Goal: Task Accomplishment & Management: Use online tool/utility

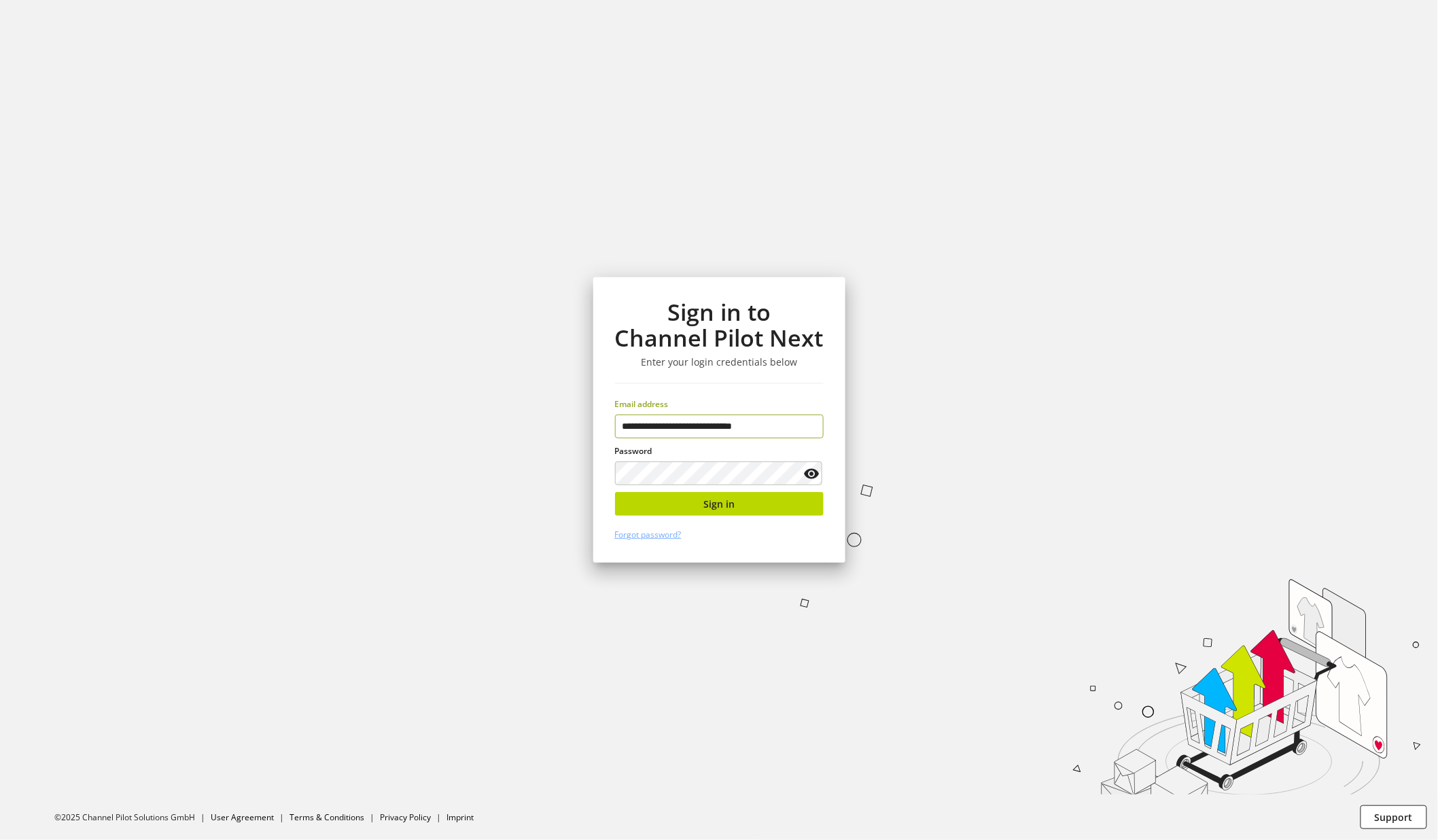
type input "**********"
click at [723, 510] on span "Sign in" at bounding box center [719, 503] width 32 height 14
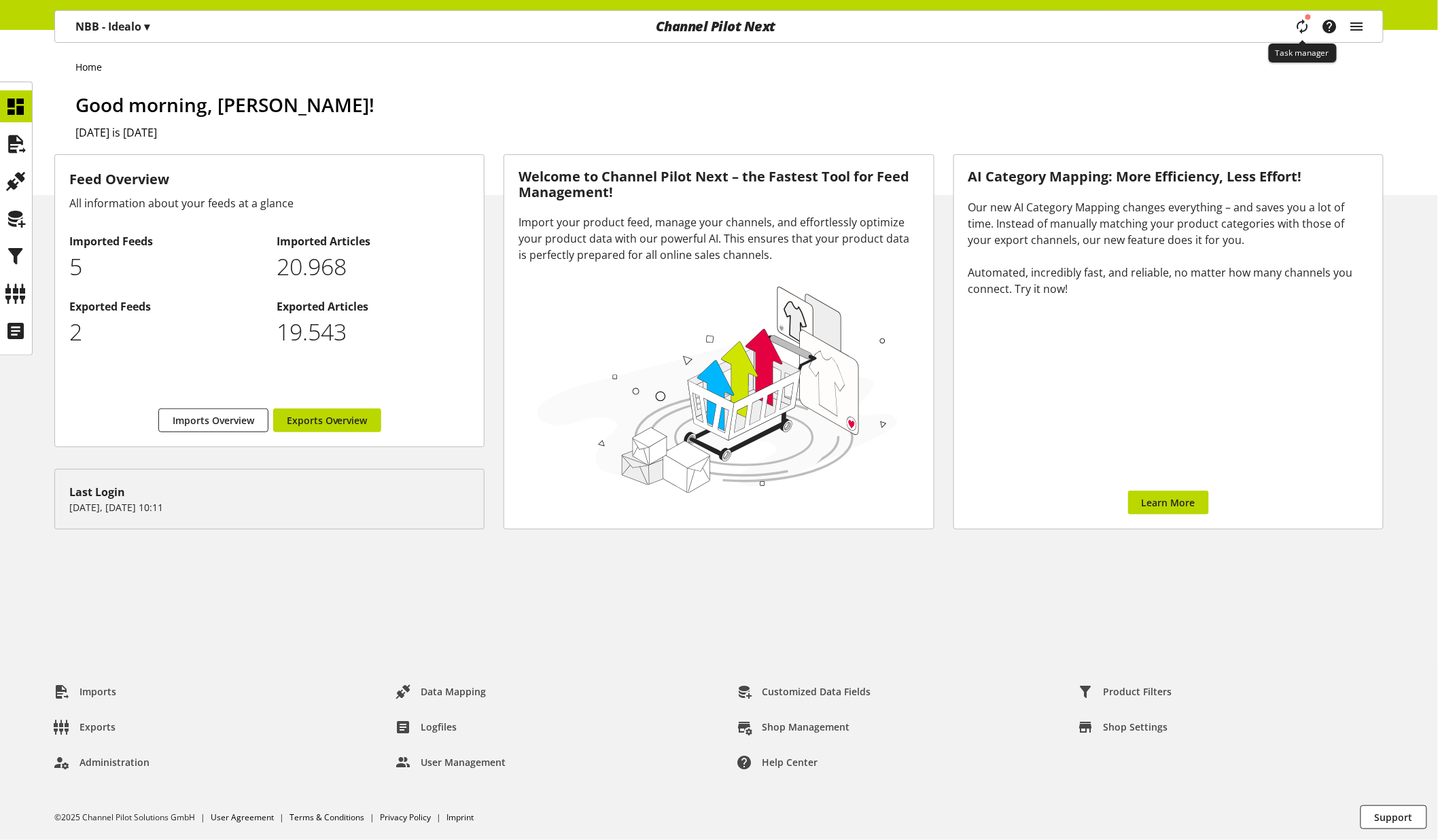
click at [1302, 30] on icon "main navigation" at bounding box center [1302, 27] width 16 height 25
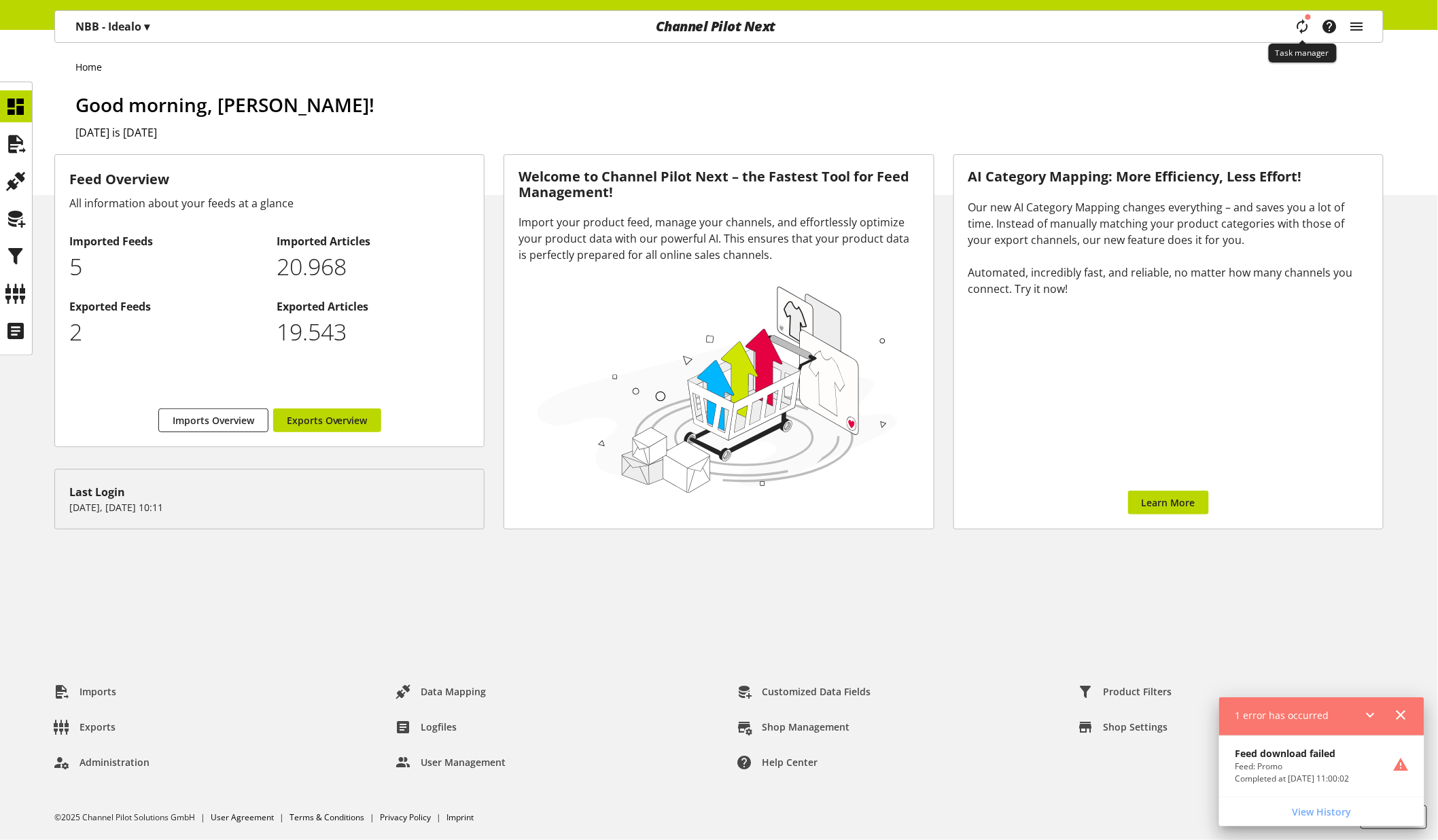
click at [1295, 30] on icon "main navigation" at bounding box center [1302, 27] width 16 height 25
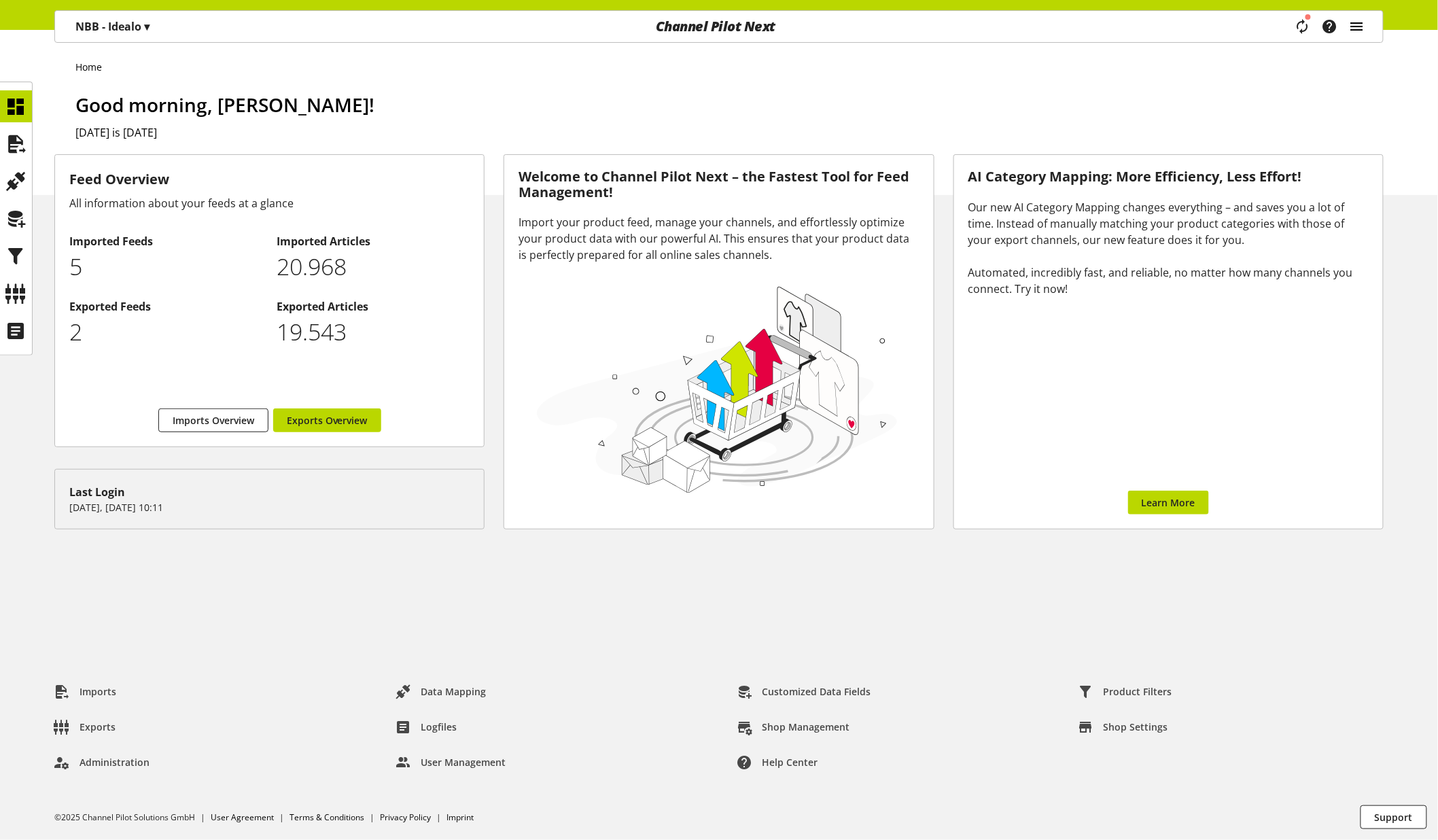
click at [1361, 28] on icon "main navigation" at bounding box center [1357, 27] width 16 height 25
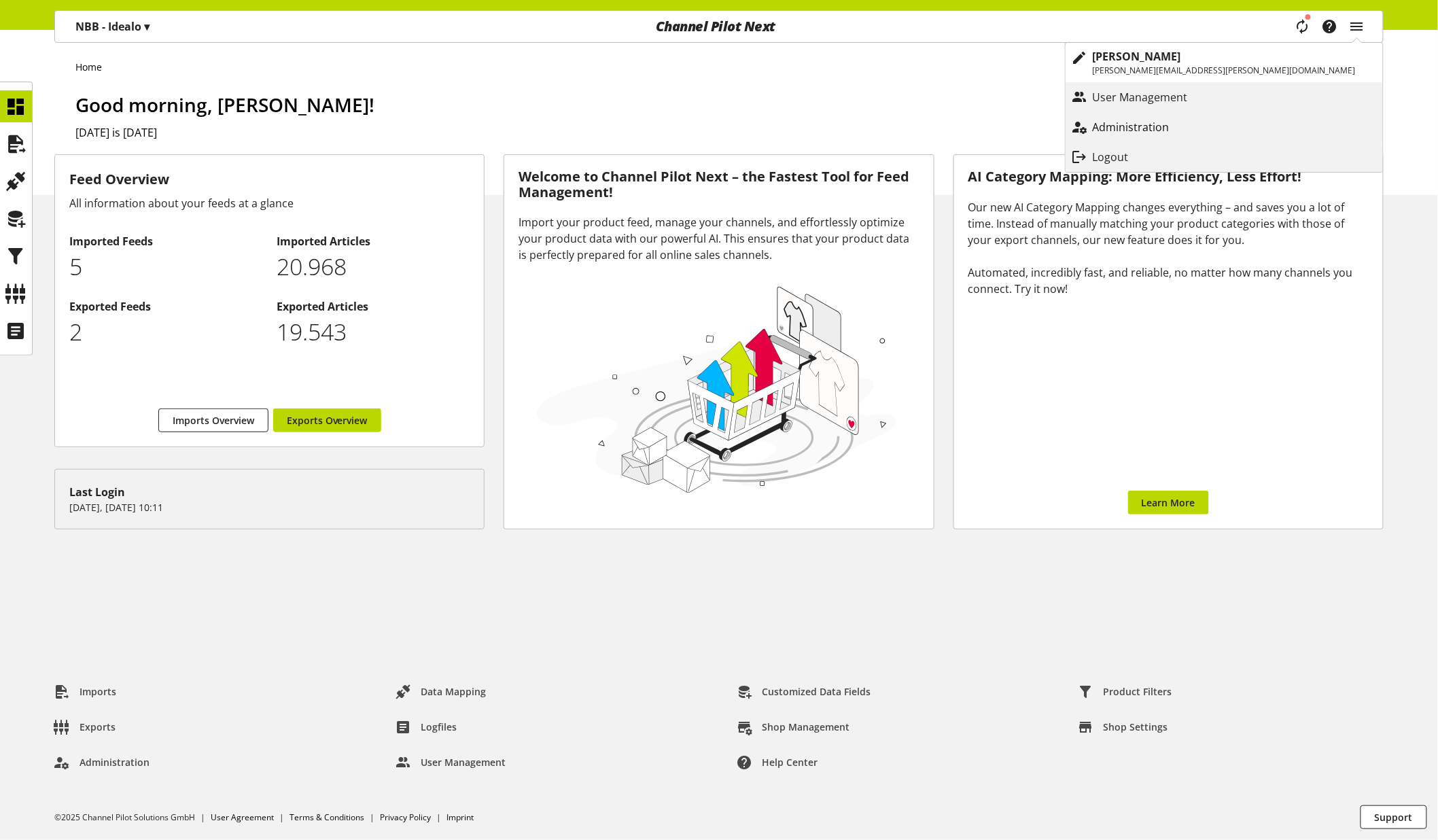
click at [1275, 135] on link "Administration" at bounding box center [1225, 127] width 318 height 25
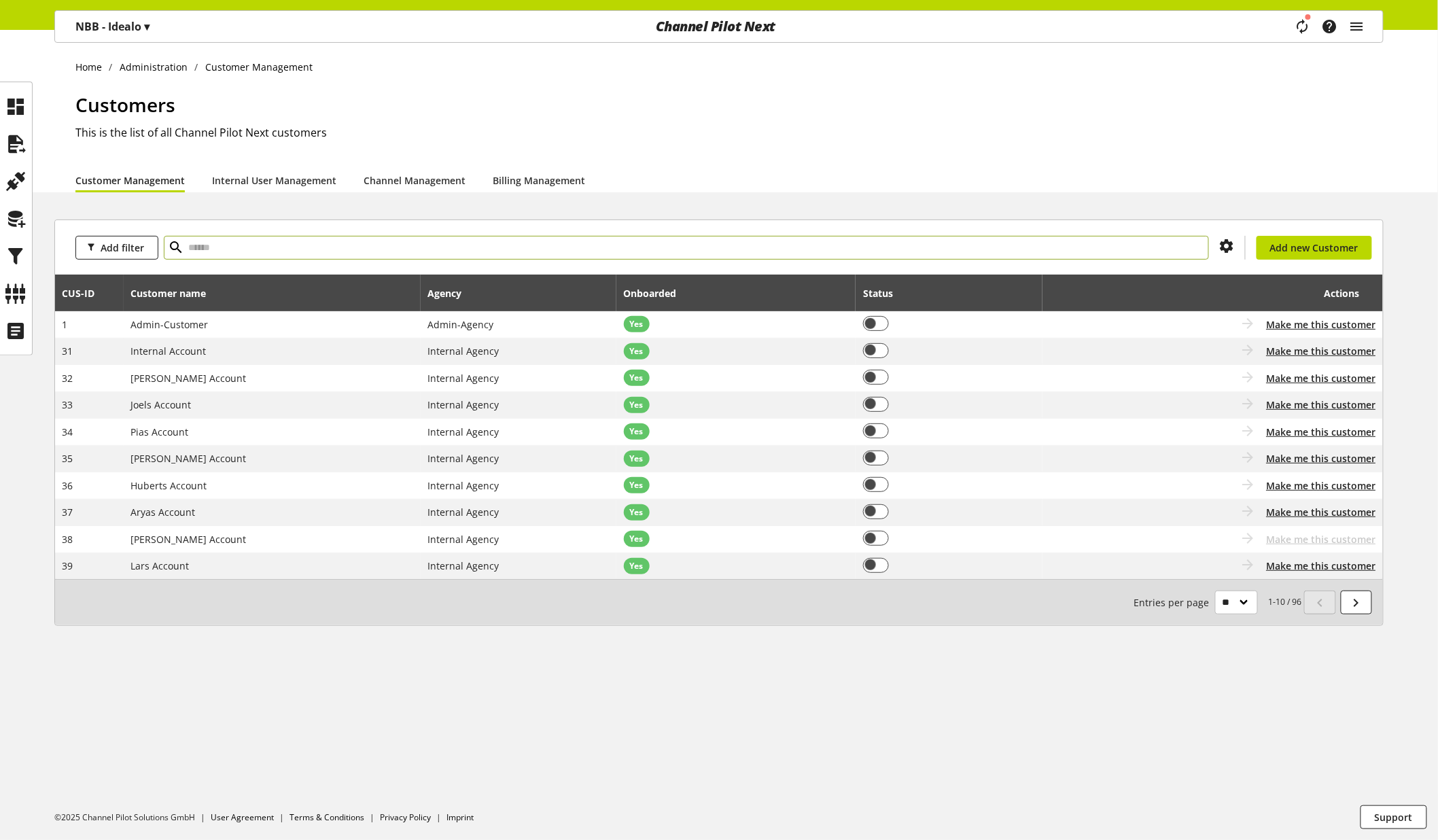
click at [449, 246] on input "text" at bounding box center [686, 247] width 1045 height 24
type input "***"
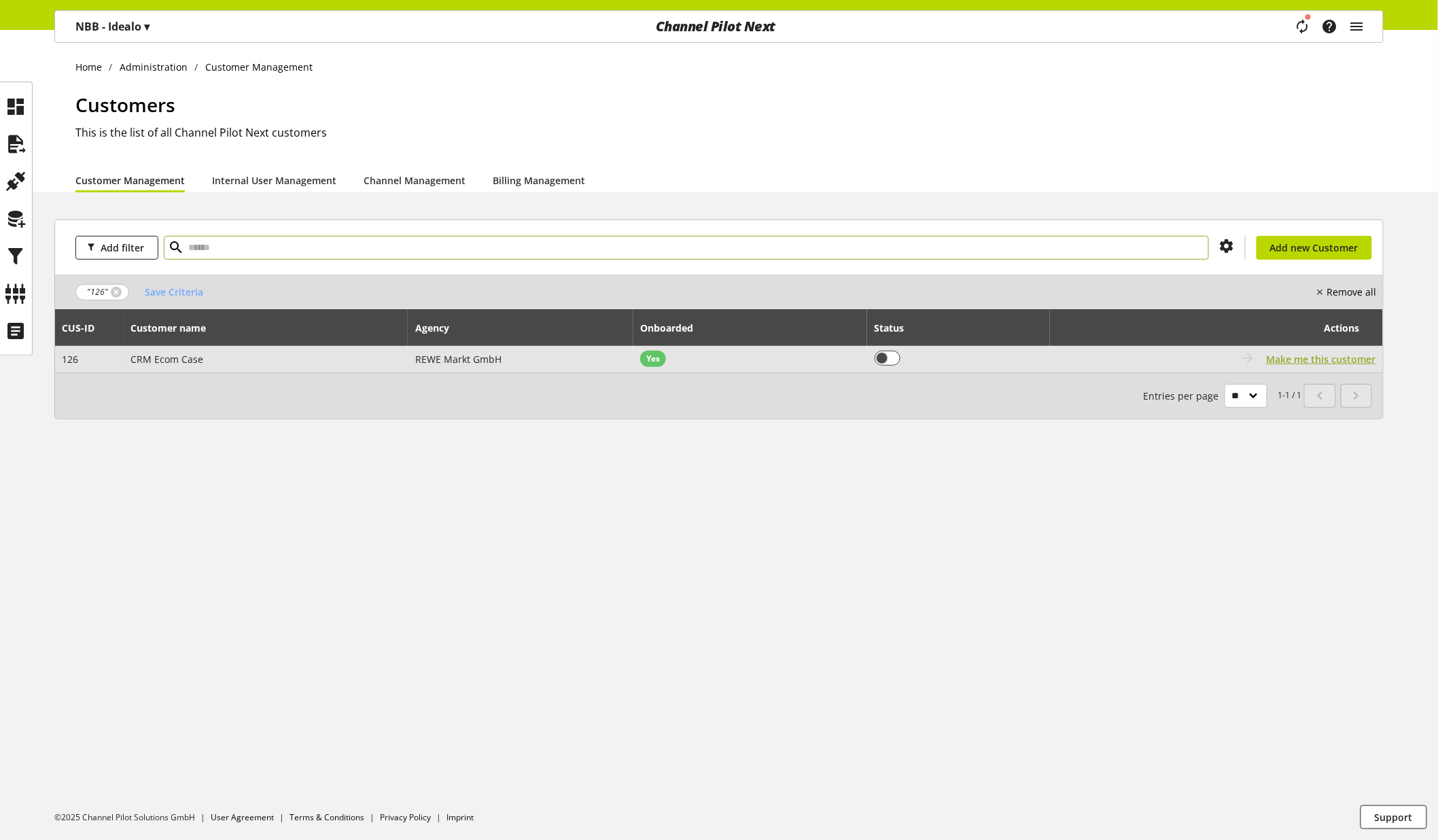
click at [1365, 365] on span "Make me this customer" at bounding box center [1321, 359] width 109 height 14
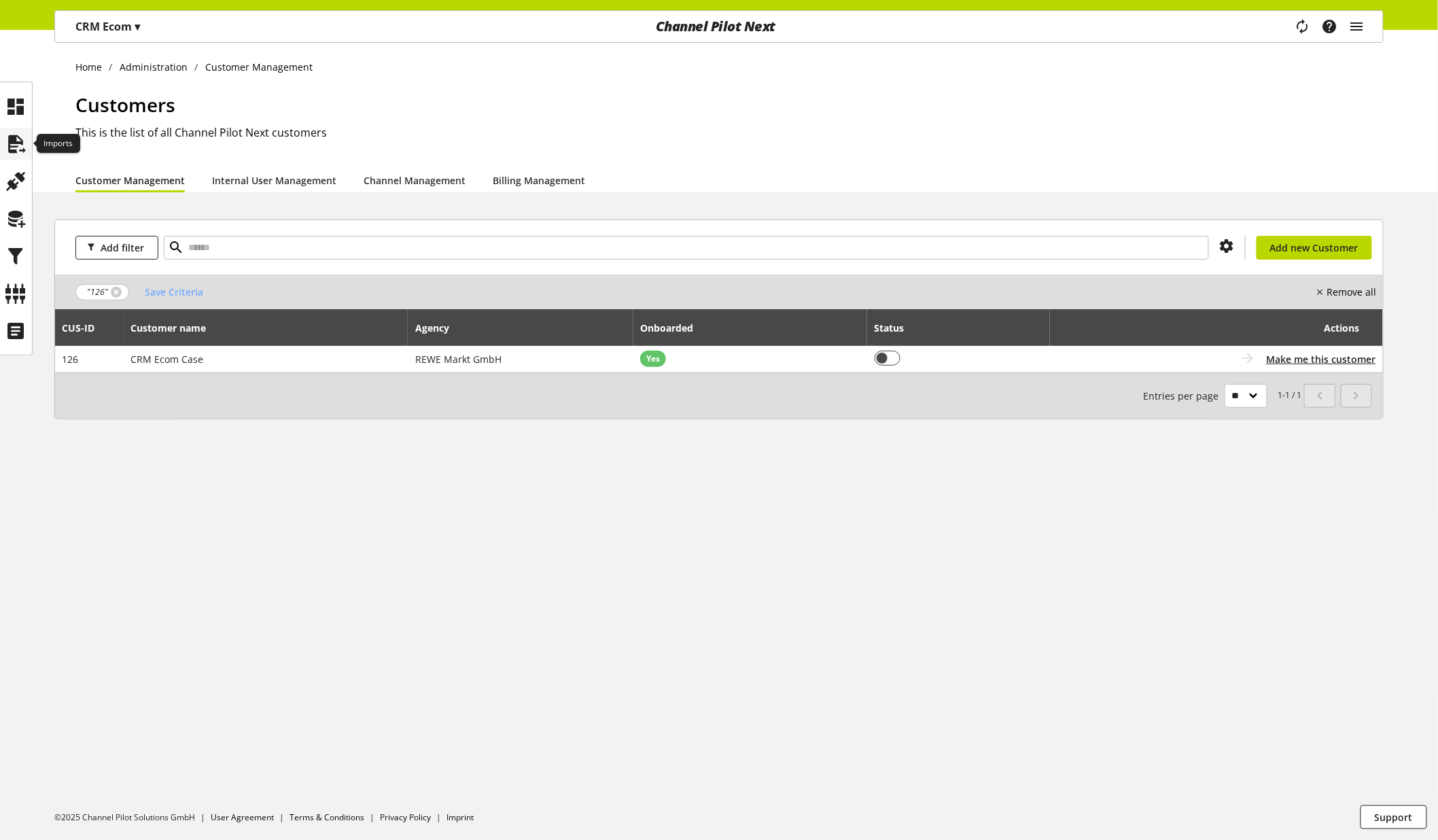
click at [16, 150] on icon at bounding box center [16, 144] width 22 height 27
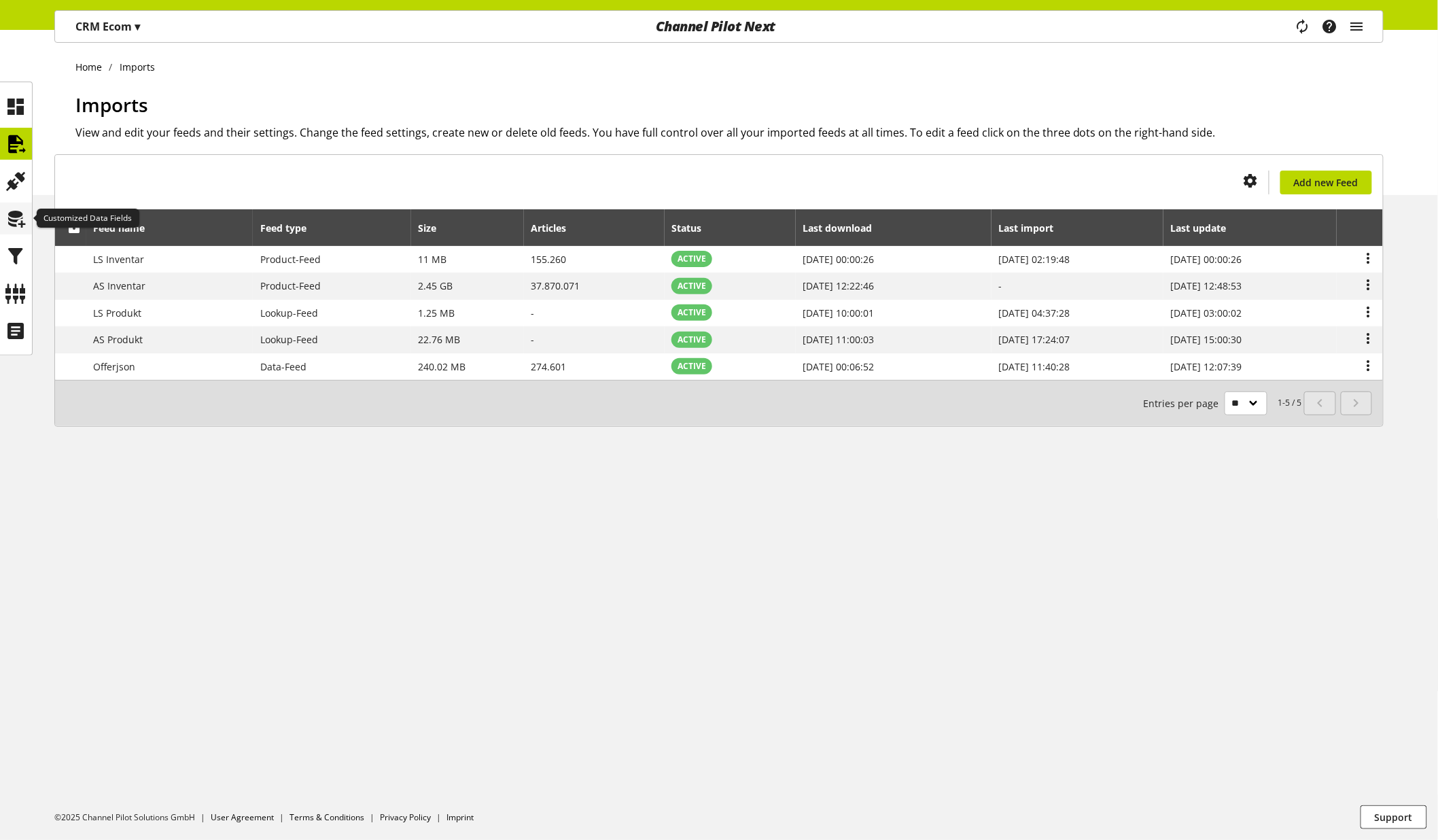
click at [18, 214] on icon at bounding box center [16, 218] width 22 height 27
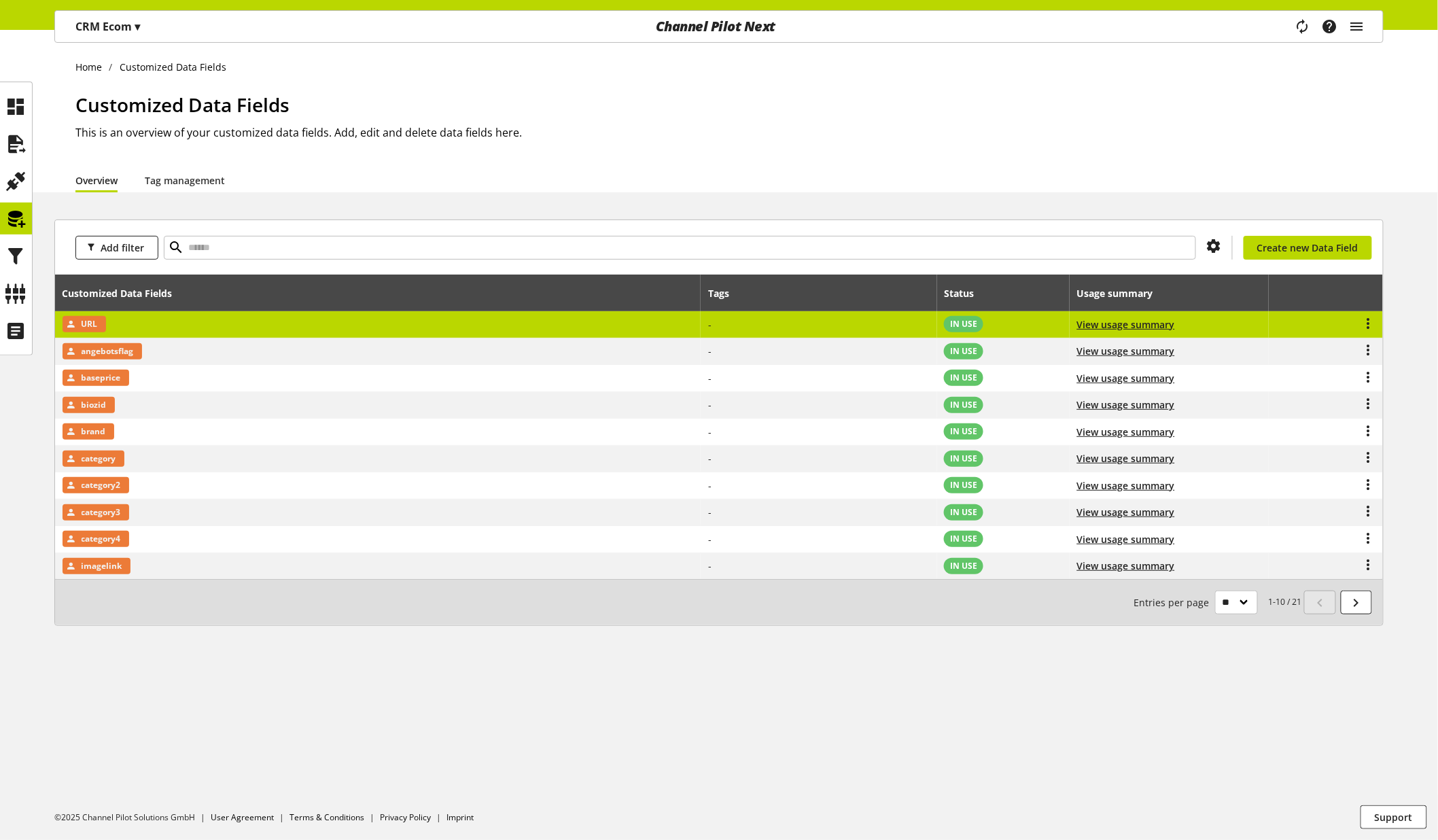
click at [97, 324] on span "URL" at bounding box center [89, 323] width 16 height 16
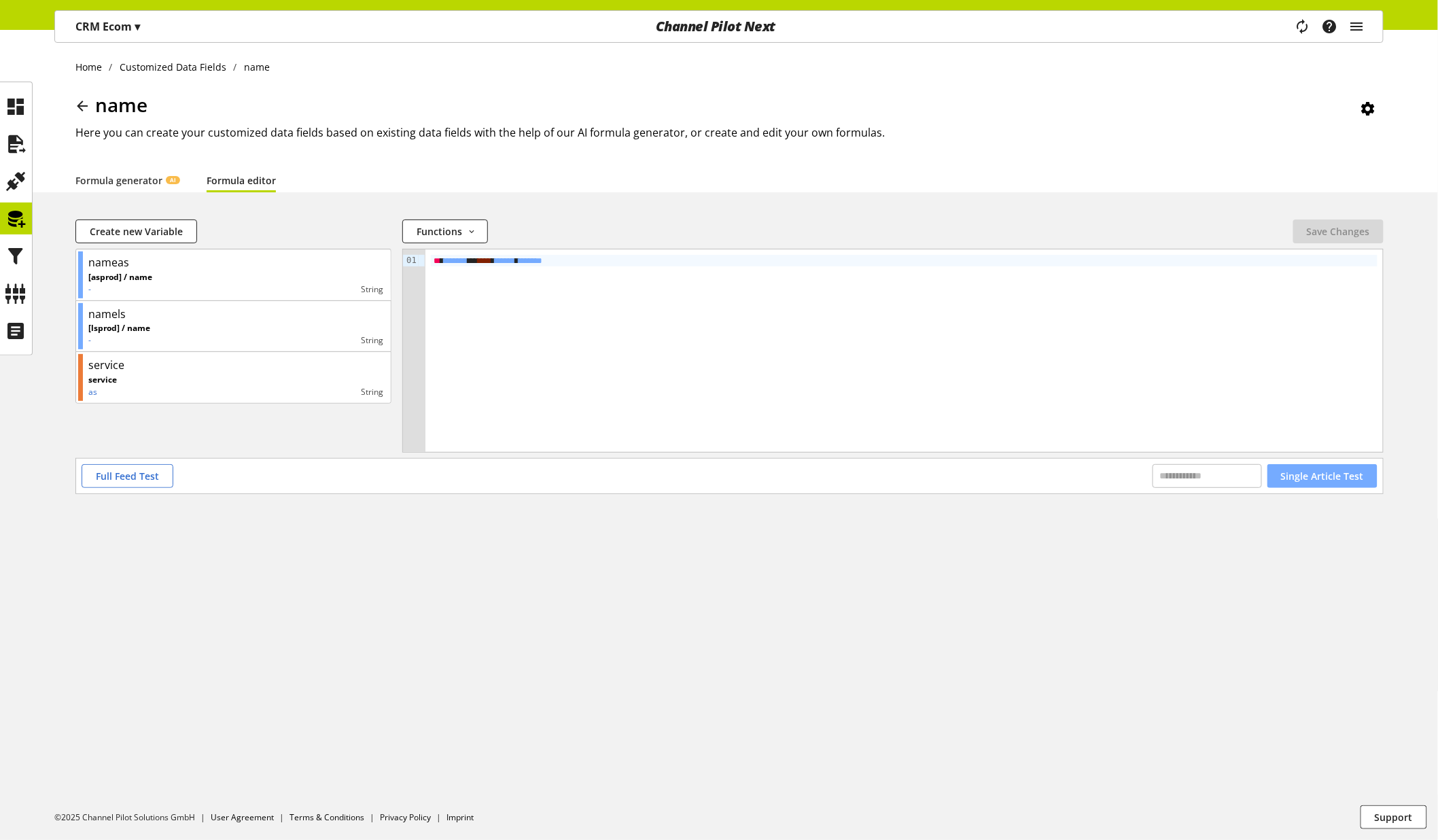
click at [1354, 477] on span "Single Article Test" at bounding box center [1322, 475] width 83 height 14
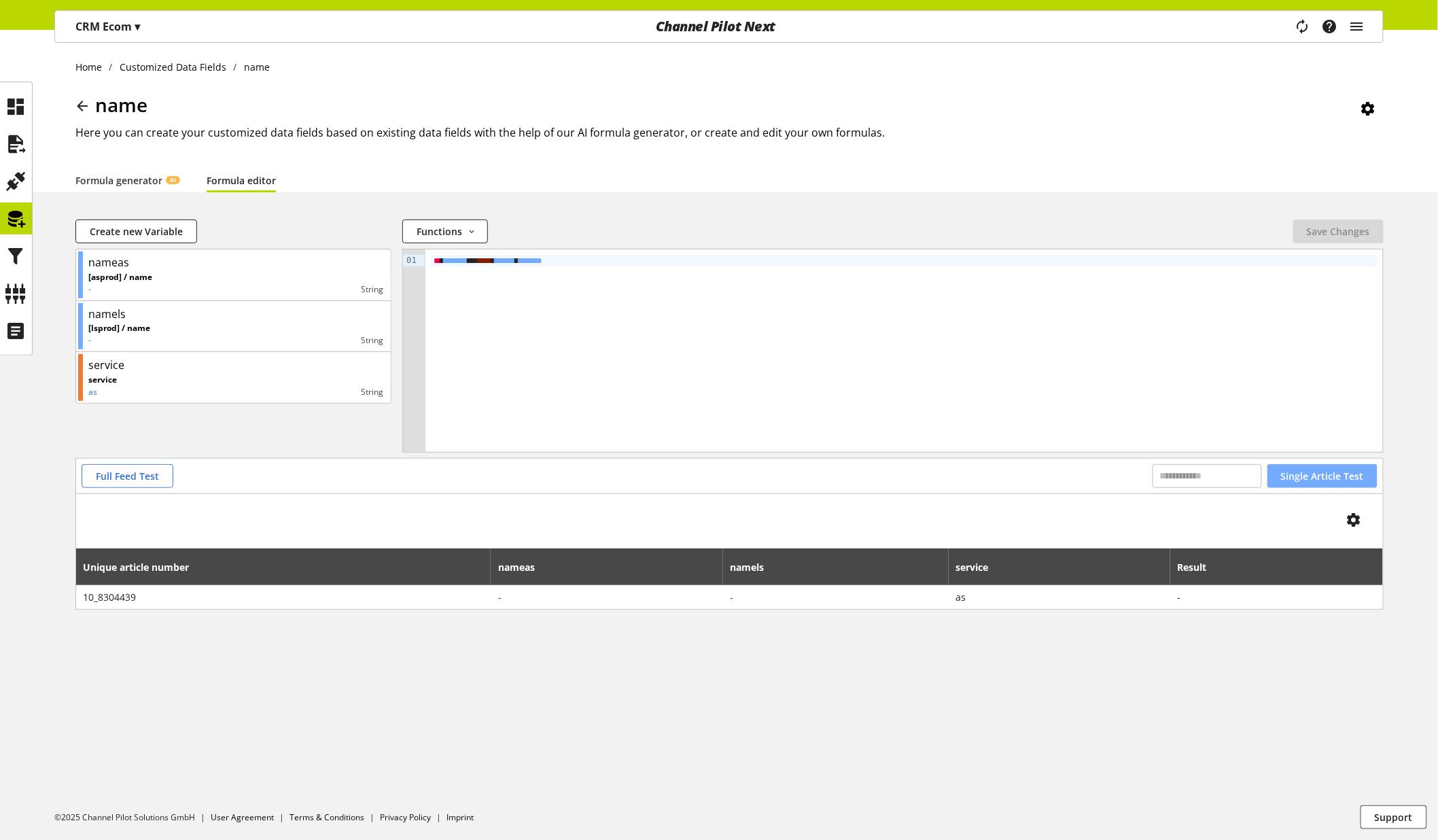
click at [1308, 479] on span "Single Article Test" at bounding box center [1322, 475] width 83 height 14
click at [121, 479] on span "Full Feed Test" at bounding box center [127, 475] width 63 height 14
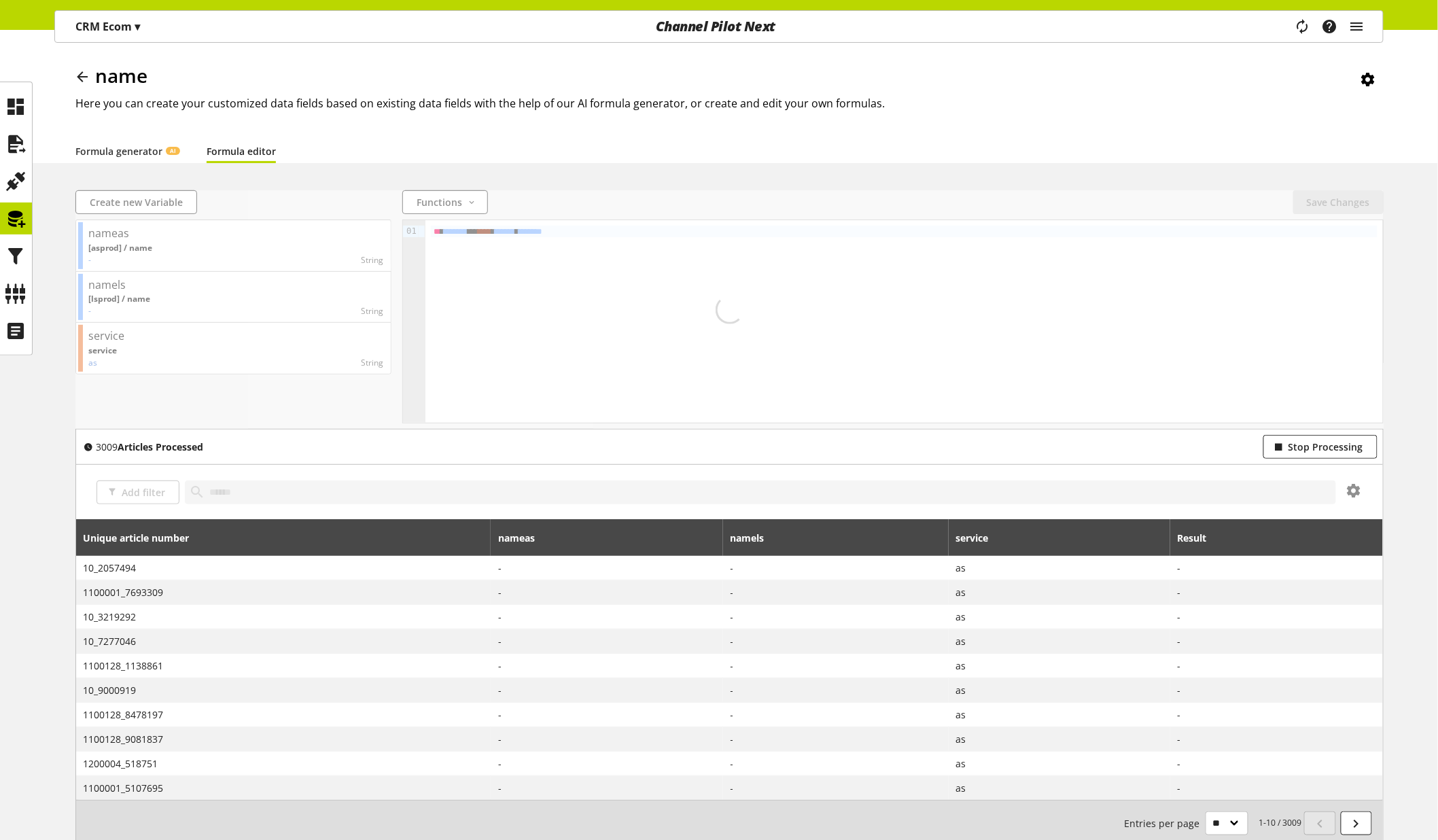
scroll to position [114, 0]
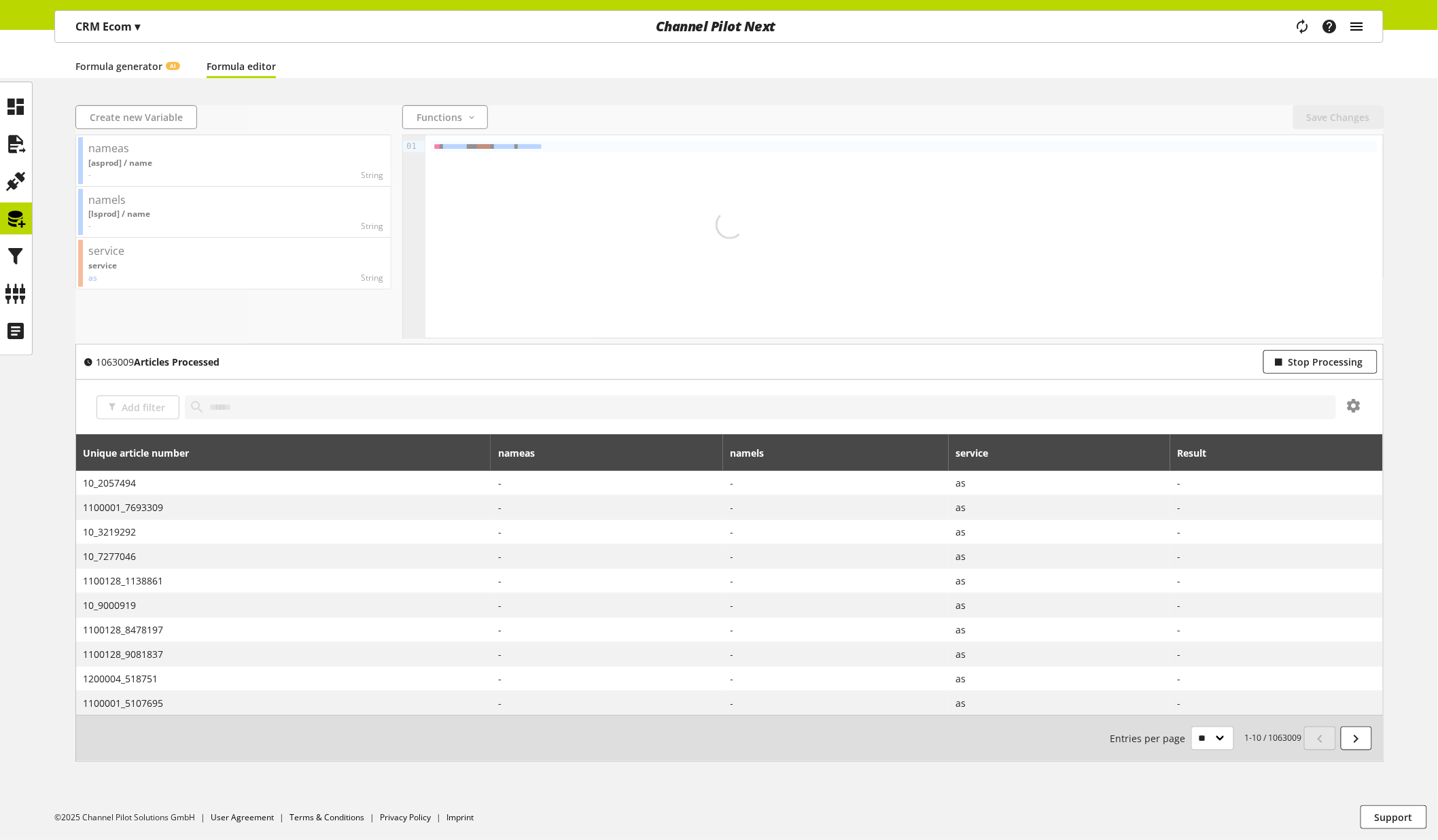
click at [1359, 22] on icon "main navigation" at bounding box center [1357, 27] width 16 height 25
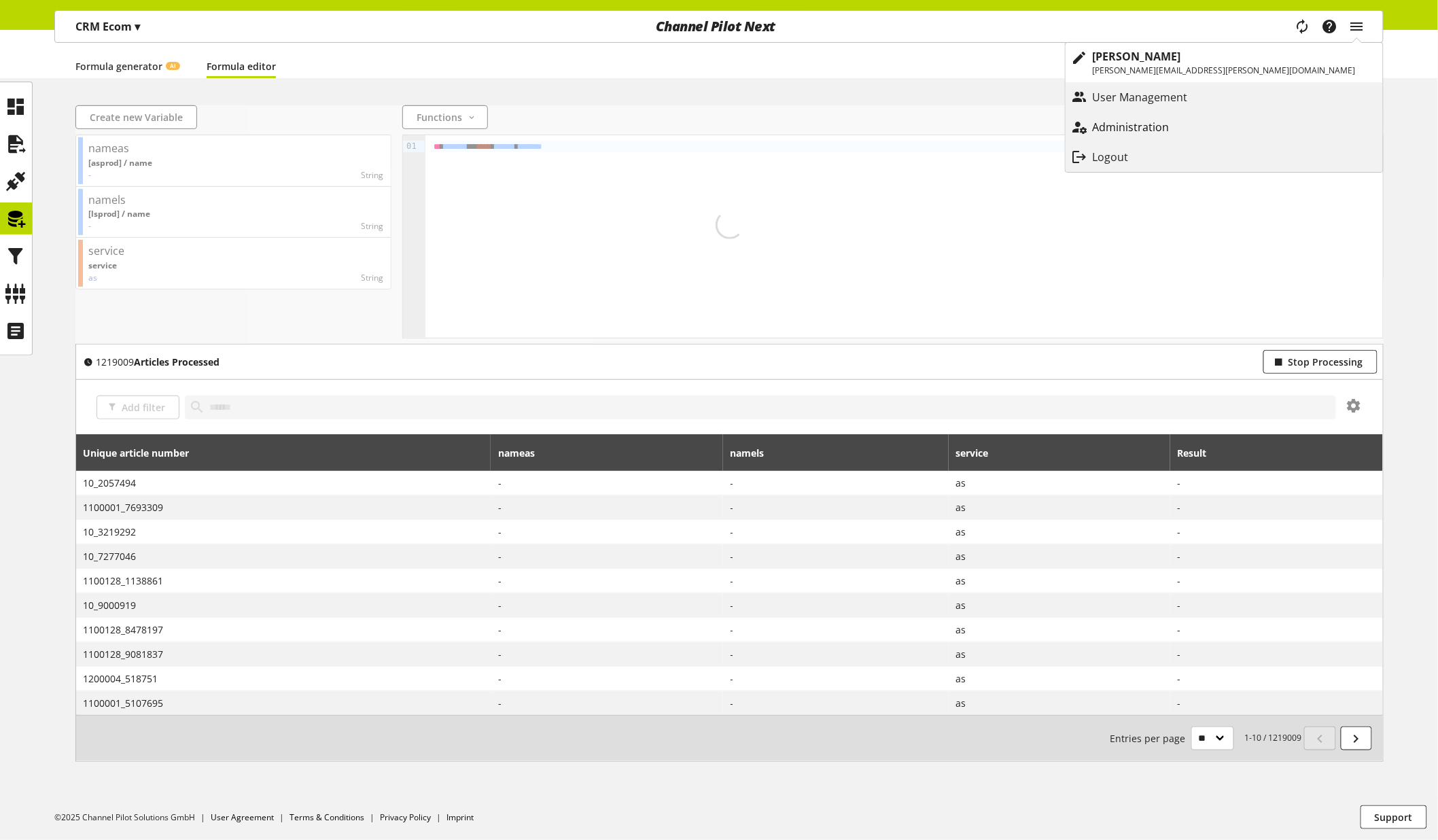
click at [1197, 132] on p "Administration" at bounding box center [1144, 126] width 104 height 16
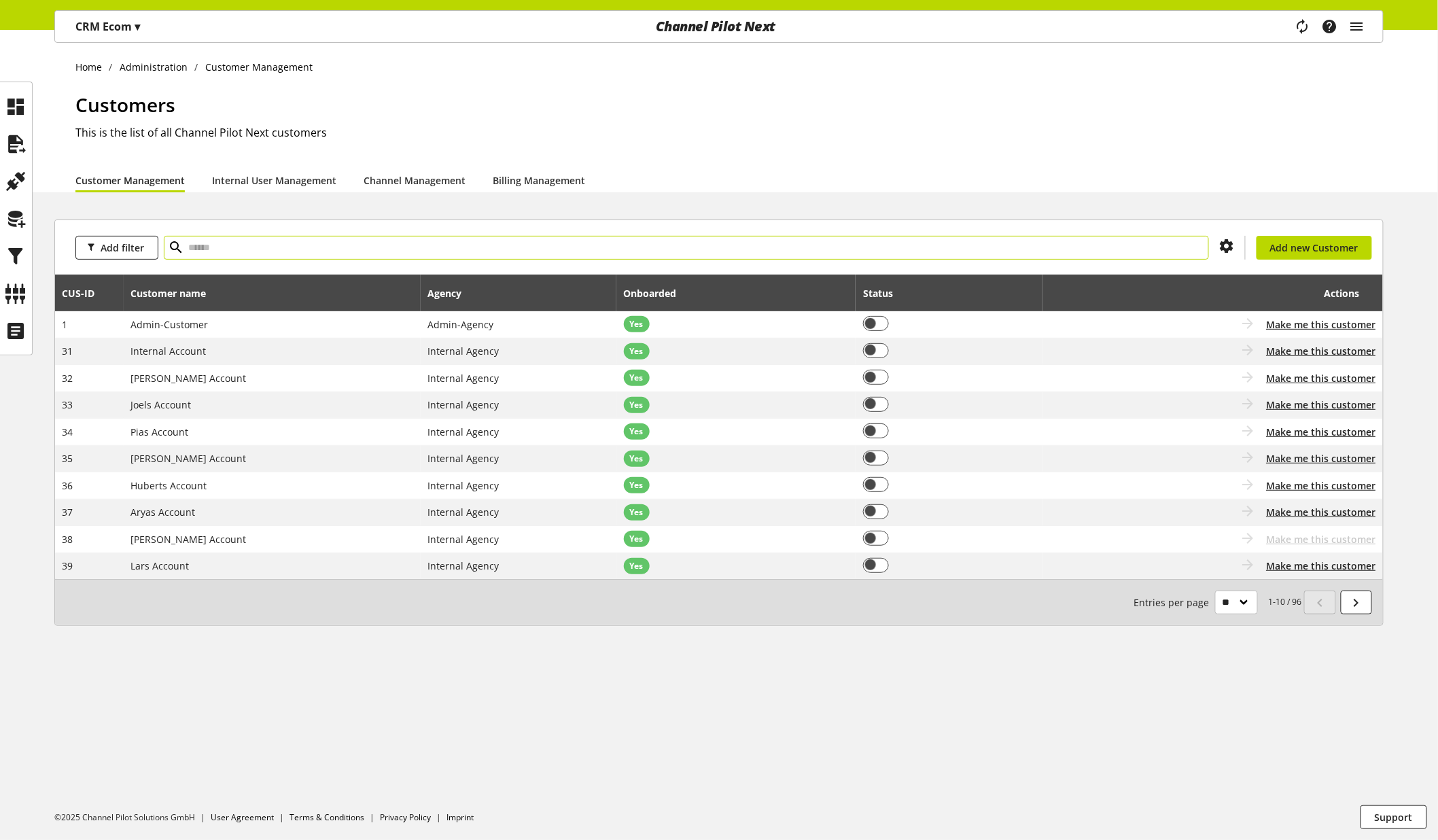
click at [338, 248] on input "text" at bounding box center [686, 247] width 1045 height 24
paste input "***"
type input "***"
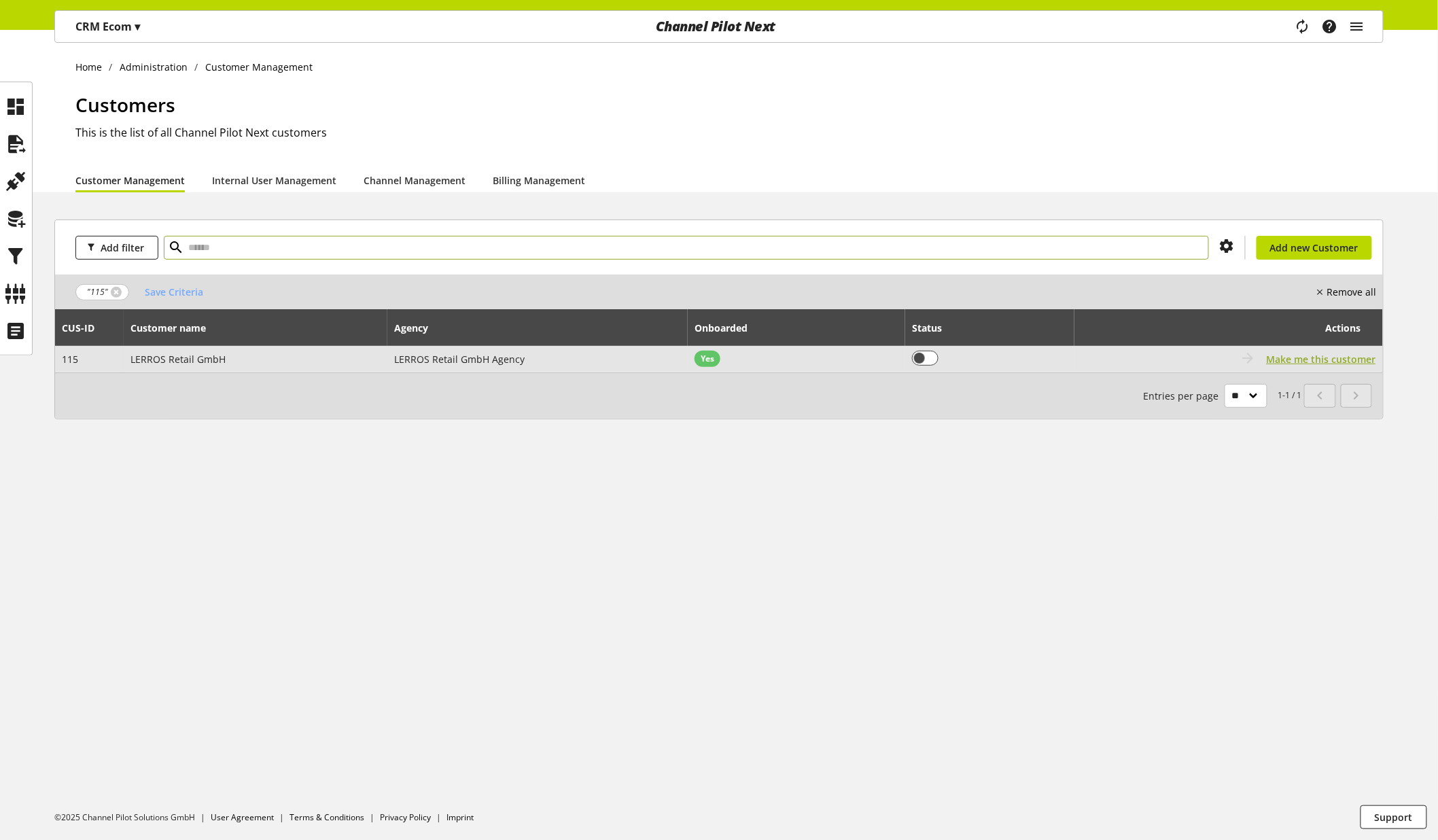
click at [1296, 359] on span "Make me this customer" at bounding box center [1321, 359] width 109 height 14
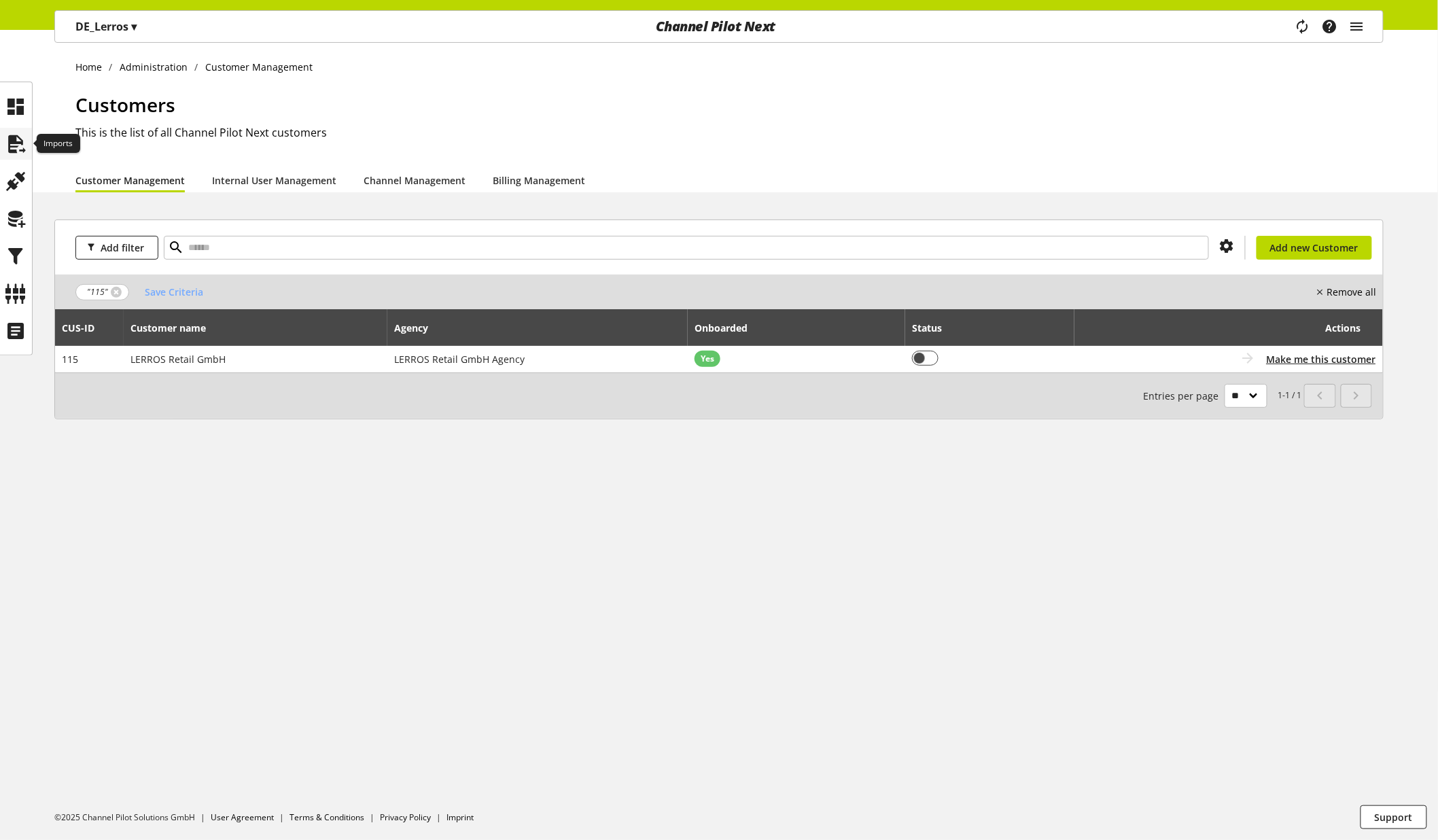
click at [9, 145] on icon at bounding box center [16, 144] width 22 height 27
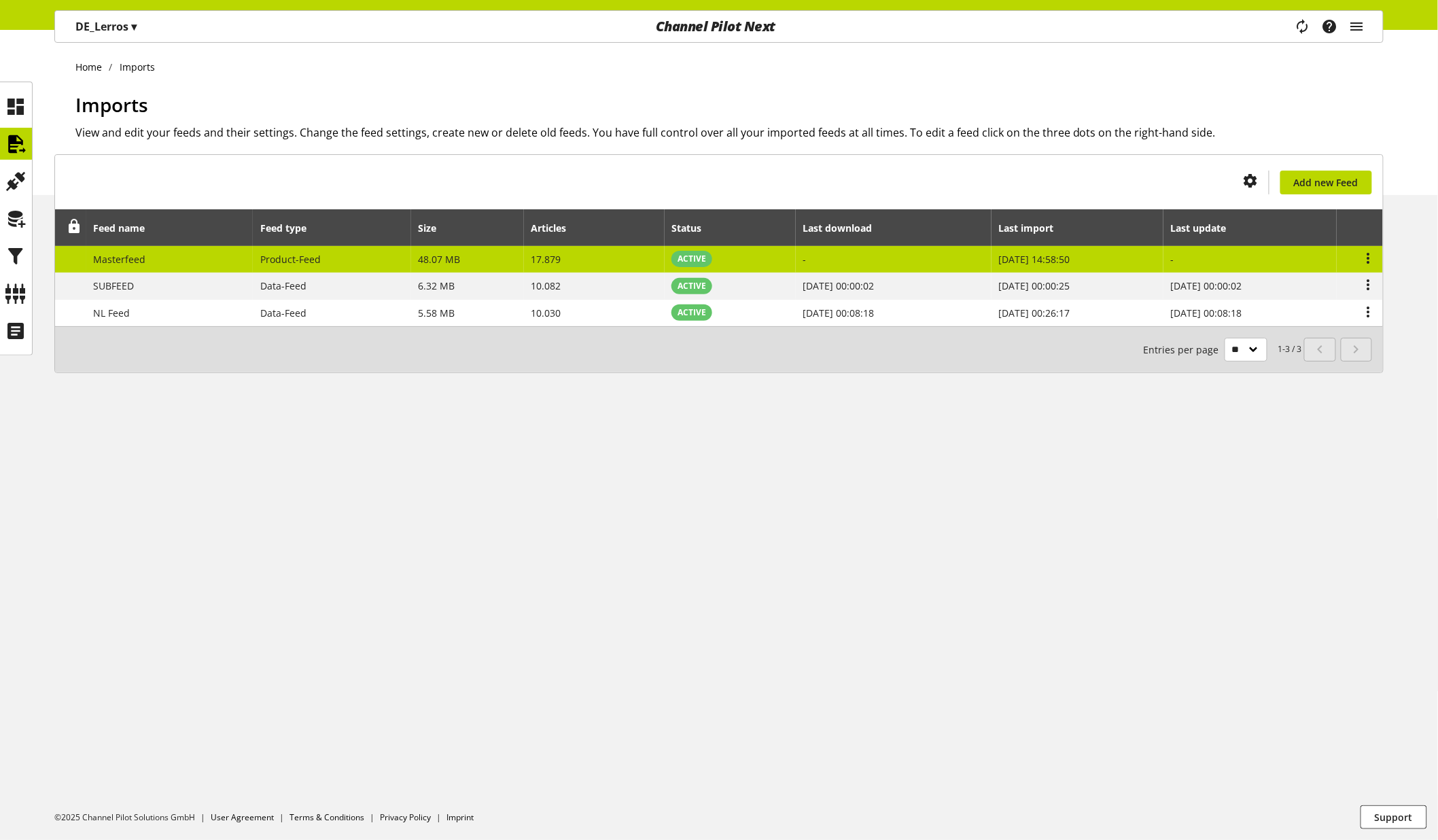
click at [925, 254] on td "-" at bounding box center [894, 259] width 195 height 27
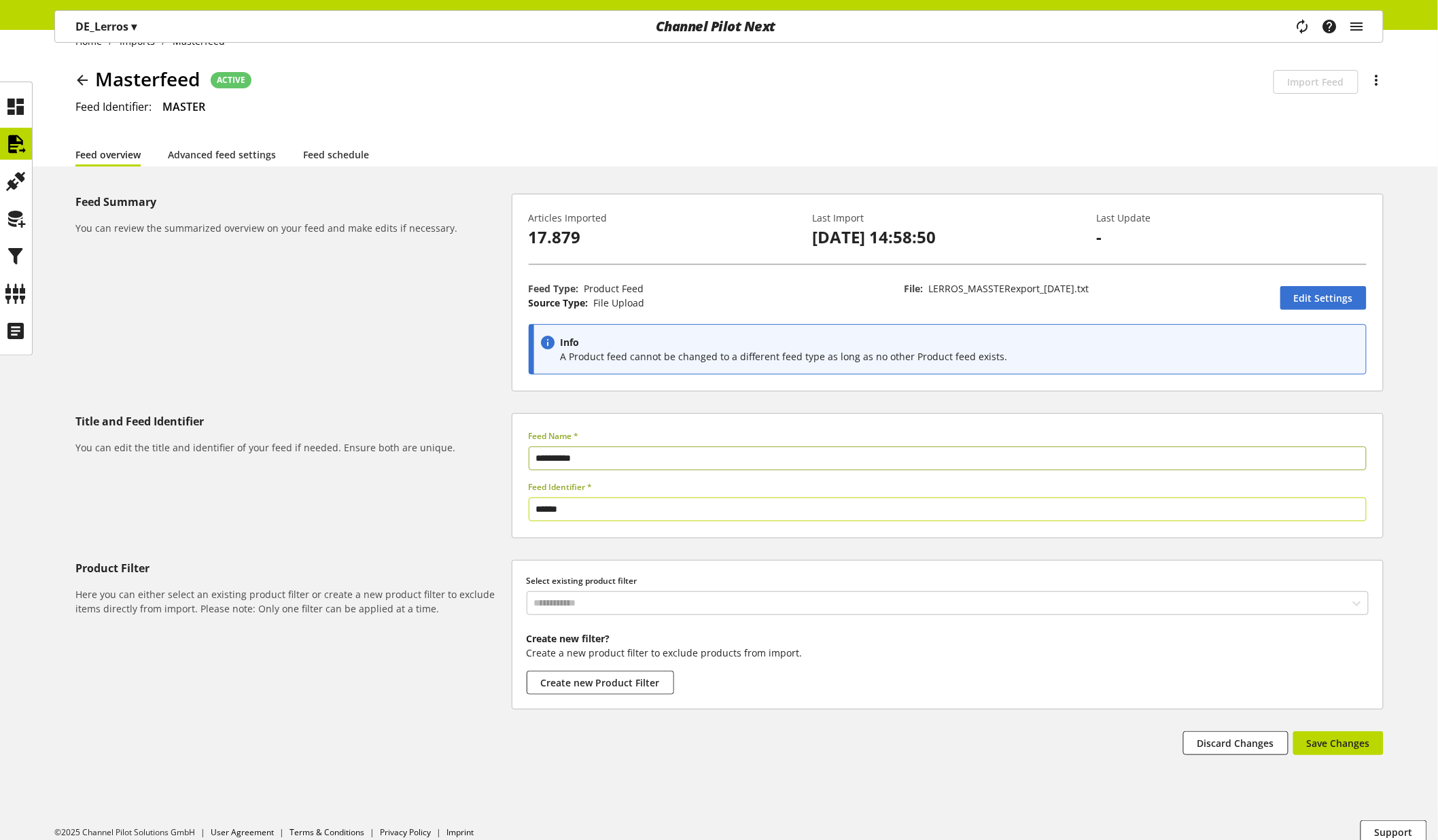
scroll to position [41, 0]
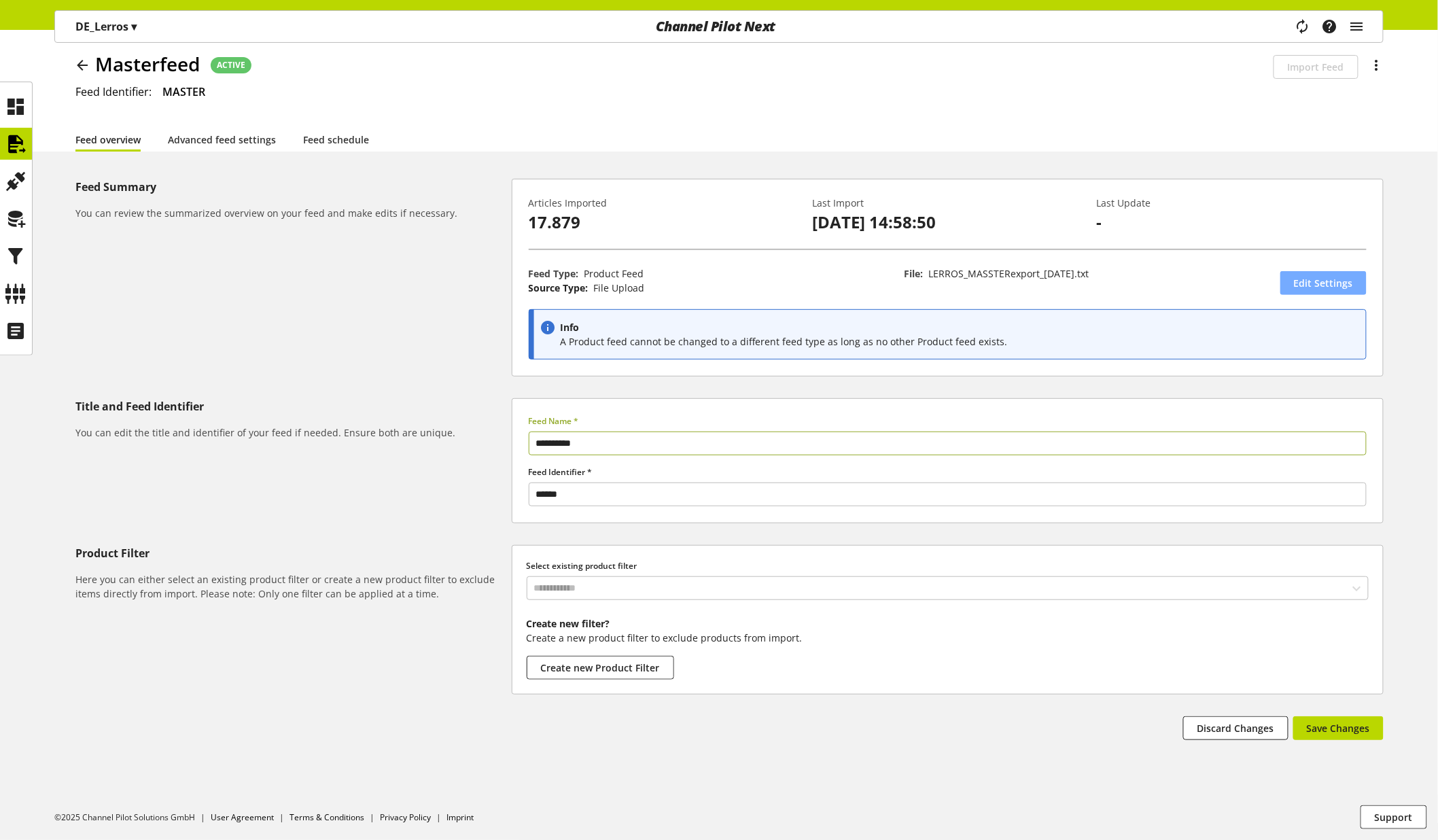
click at [1336, 285] on span "Edit Settings" at bounding box center [1323, 282] width 59 height 14
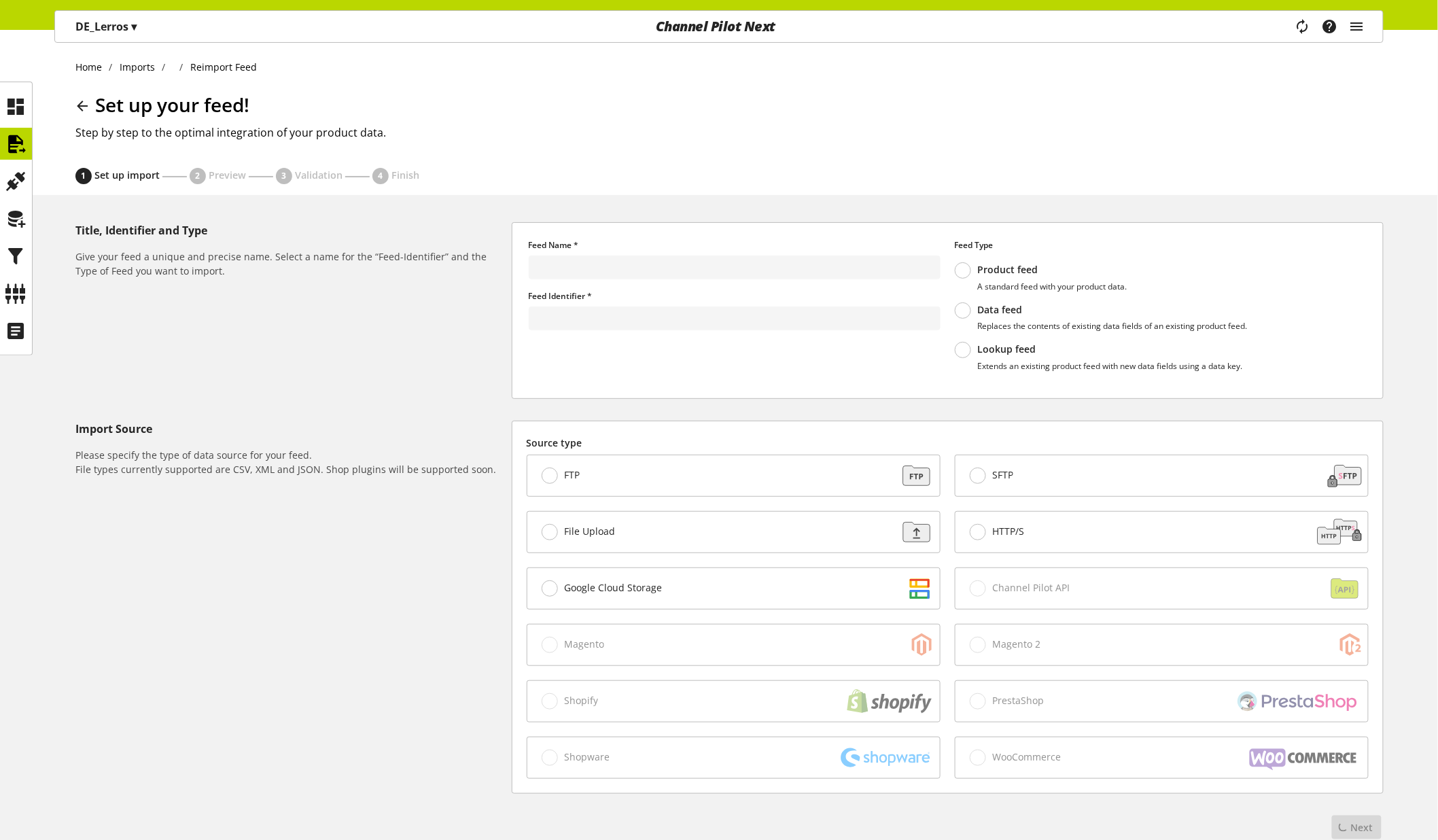
type input "**********"
type input "******"
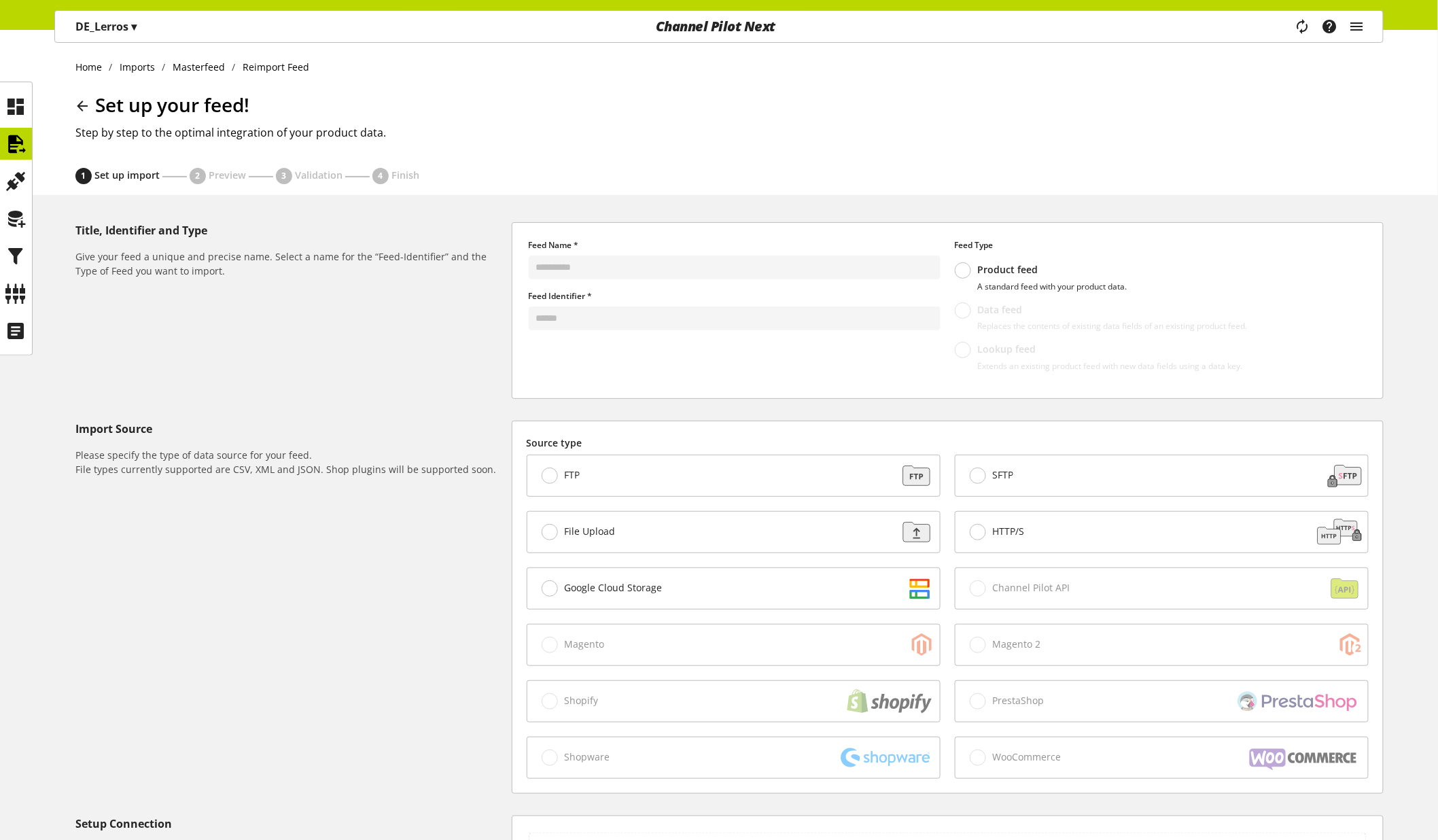
click at [126, 32] on p "DE_Lerros ▾" at bounding box center [106, 26] width 61 height 16
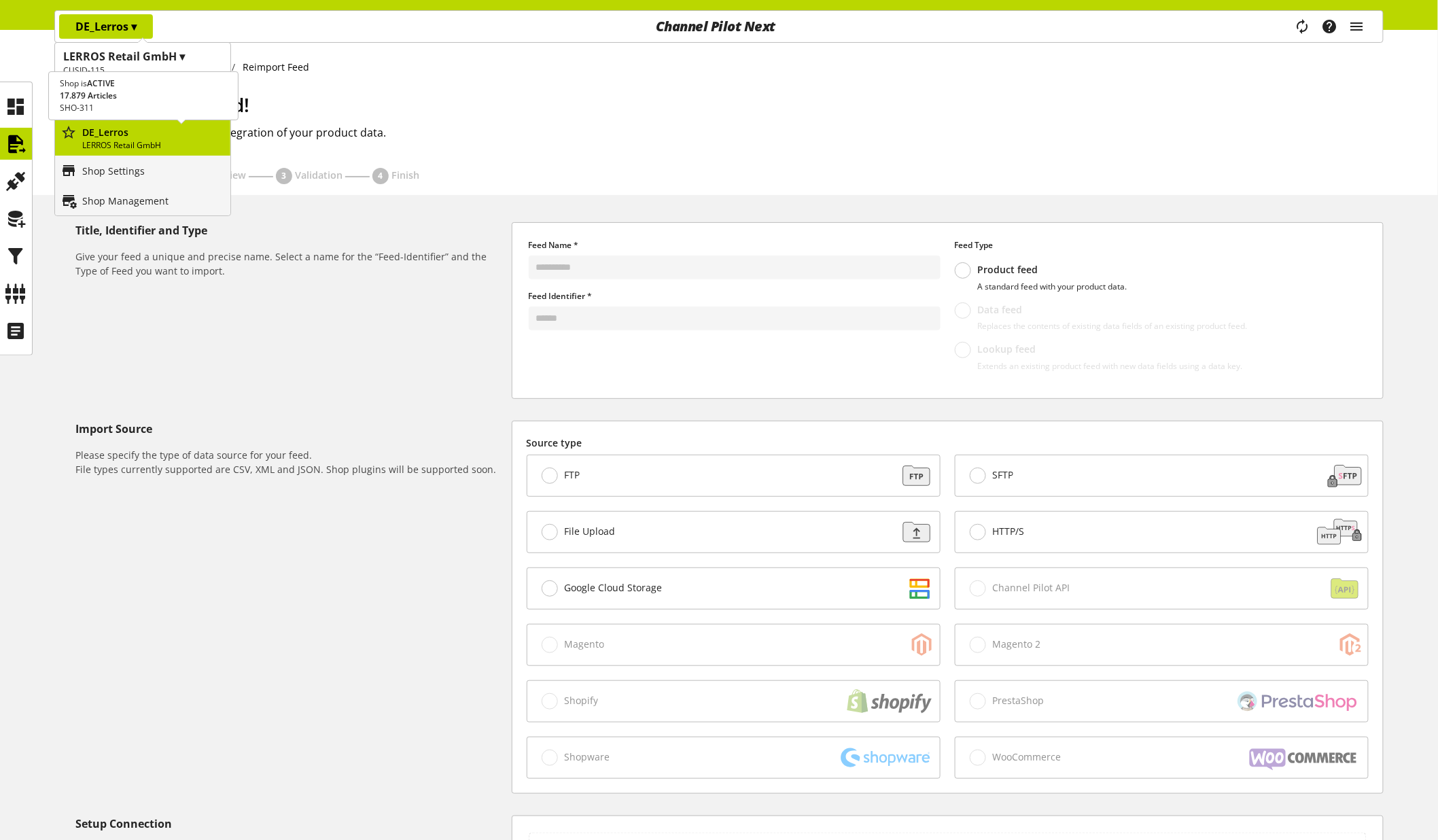
click at [120, 142] on p "LERROS Retail GmbH" at bounding box center [153, 145] width 143 height 12
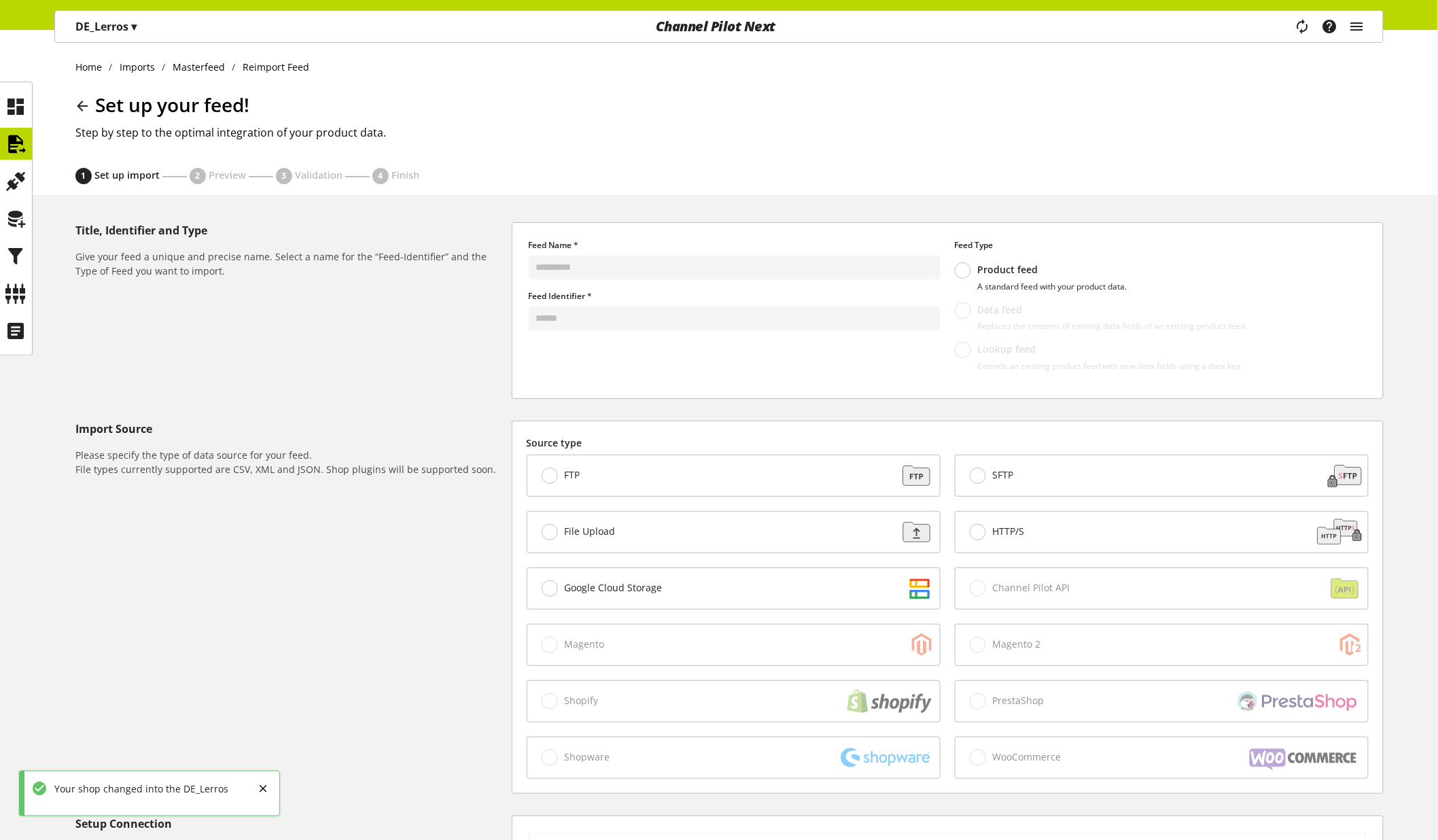
click at [88, 31] on p "DE_Lerros ▾" at bounding box center [106, 26] width 61 height 16
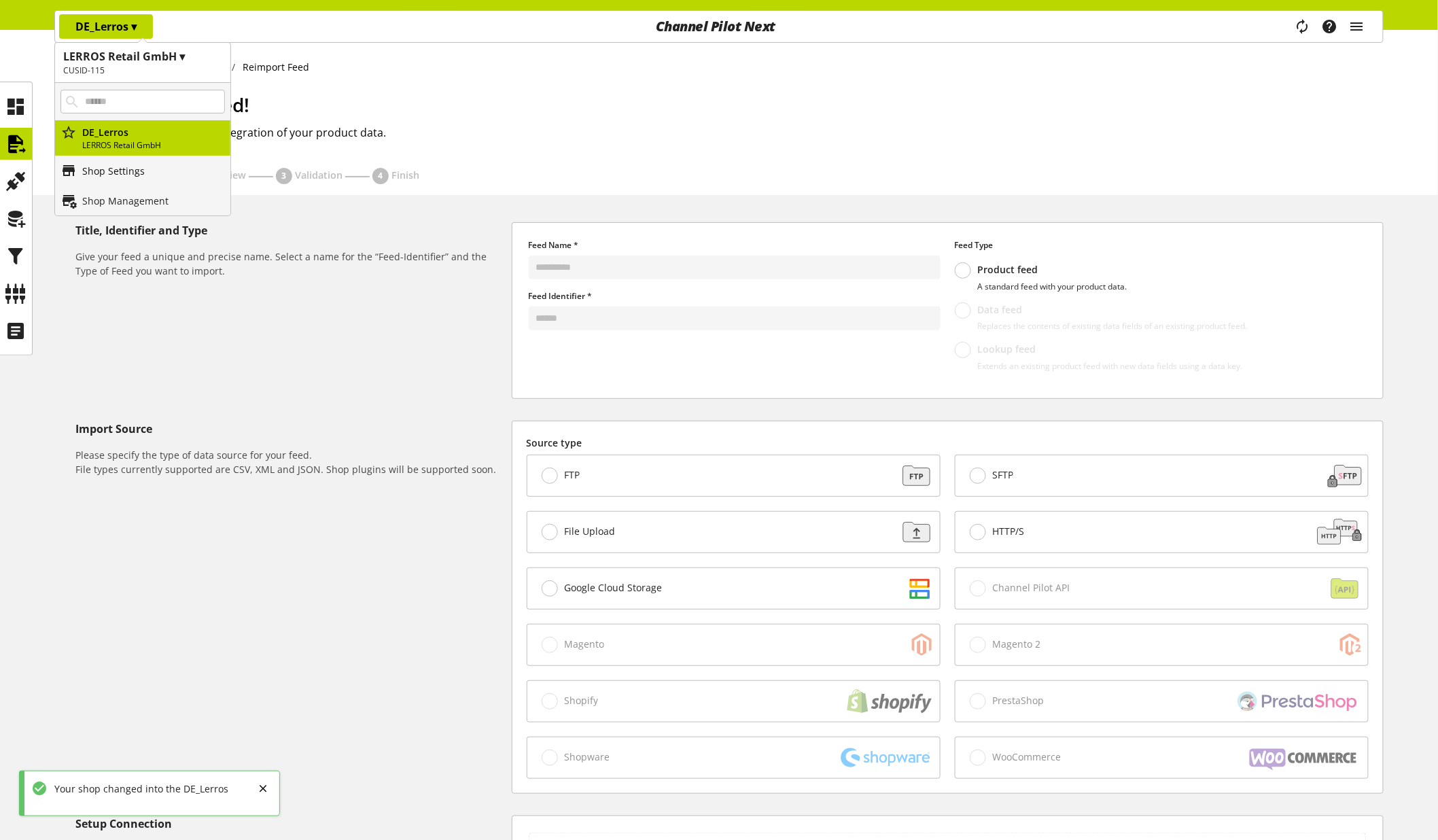
click at [117, 177] on p "Shop Settings" at bounding box center [113, 170] width 62 height 14
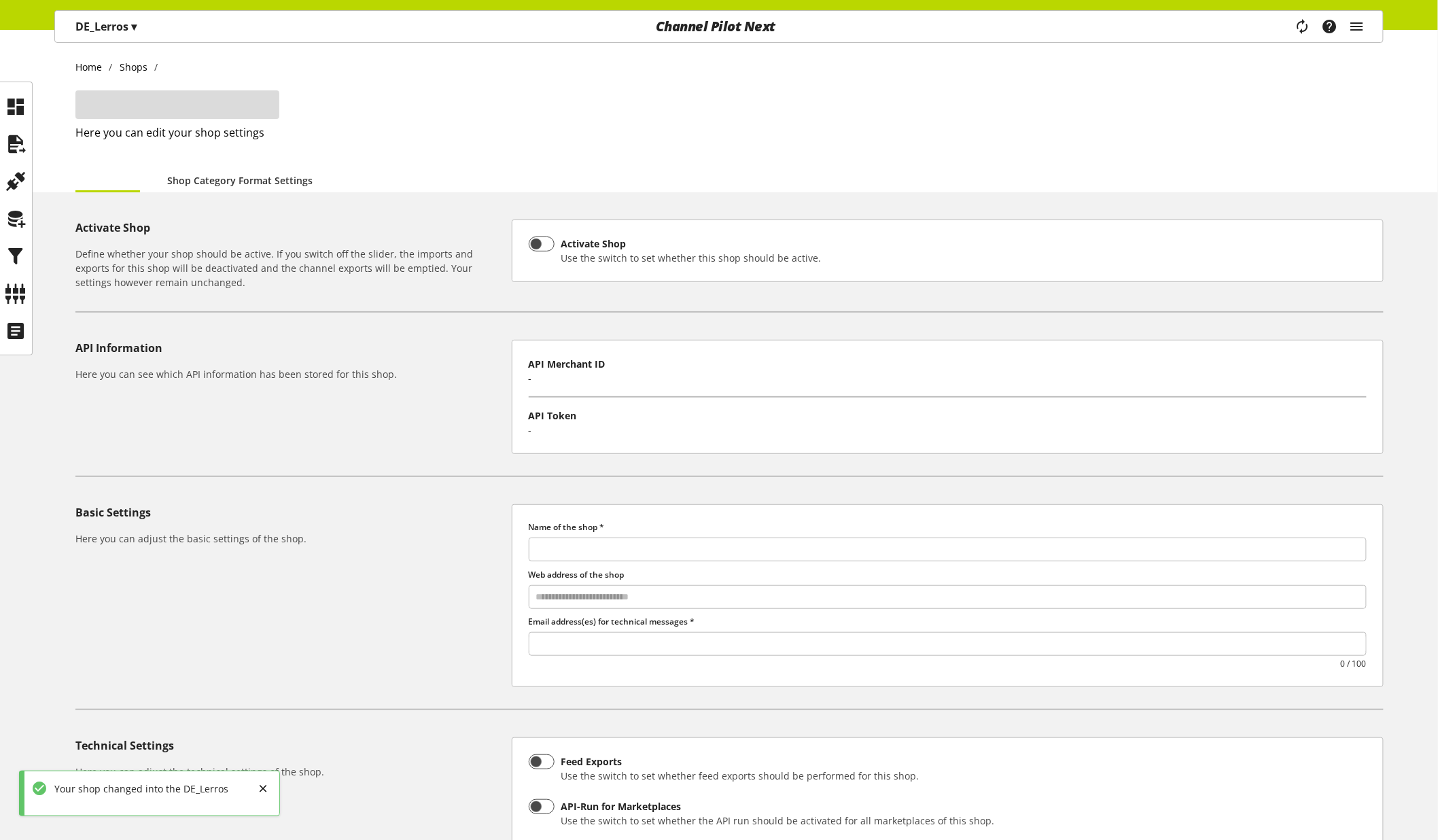
type input "*********"
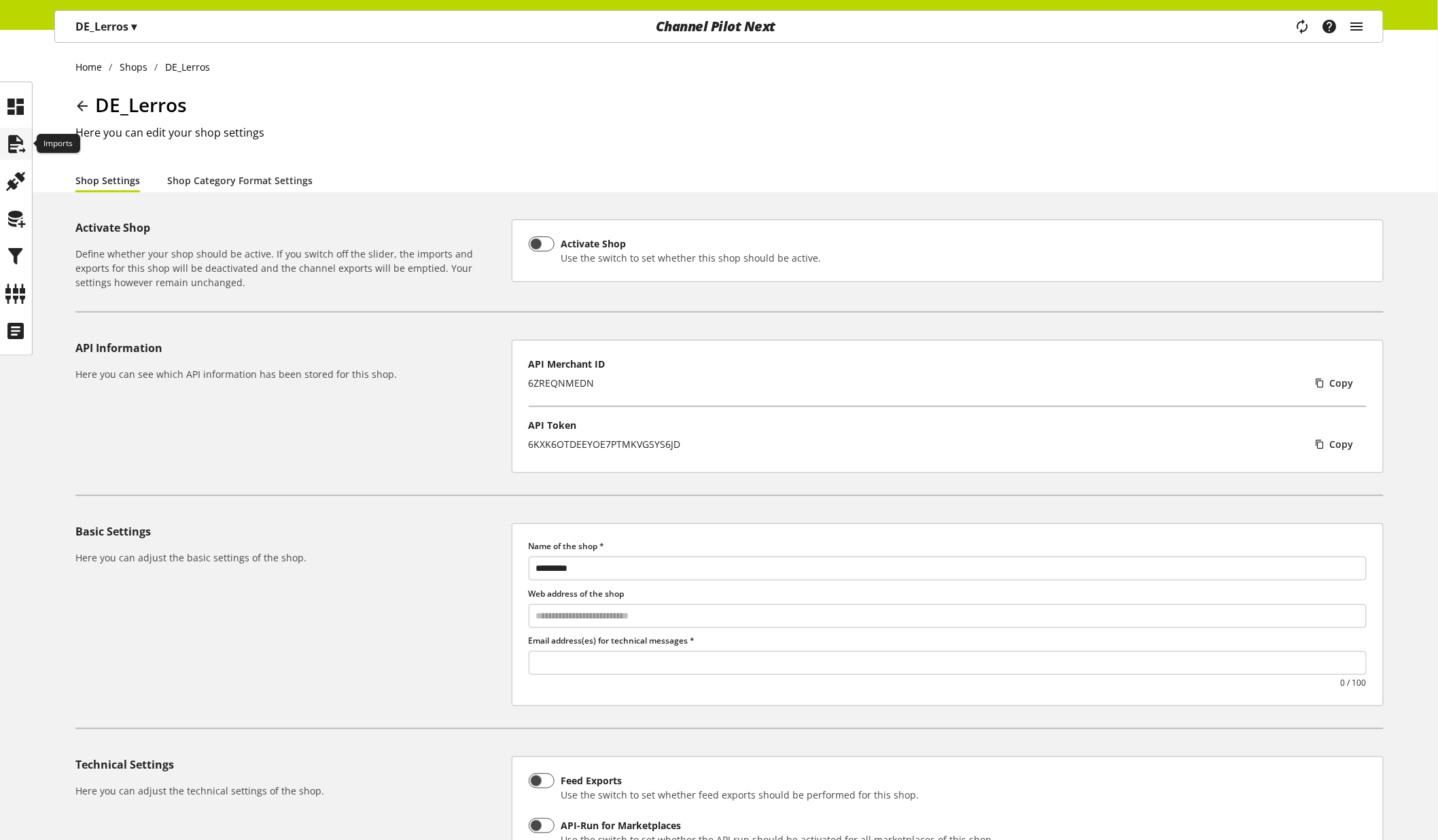
click at [22, 139] on icon at bounding box center [16, 144] width 22 height 27
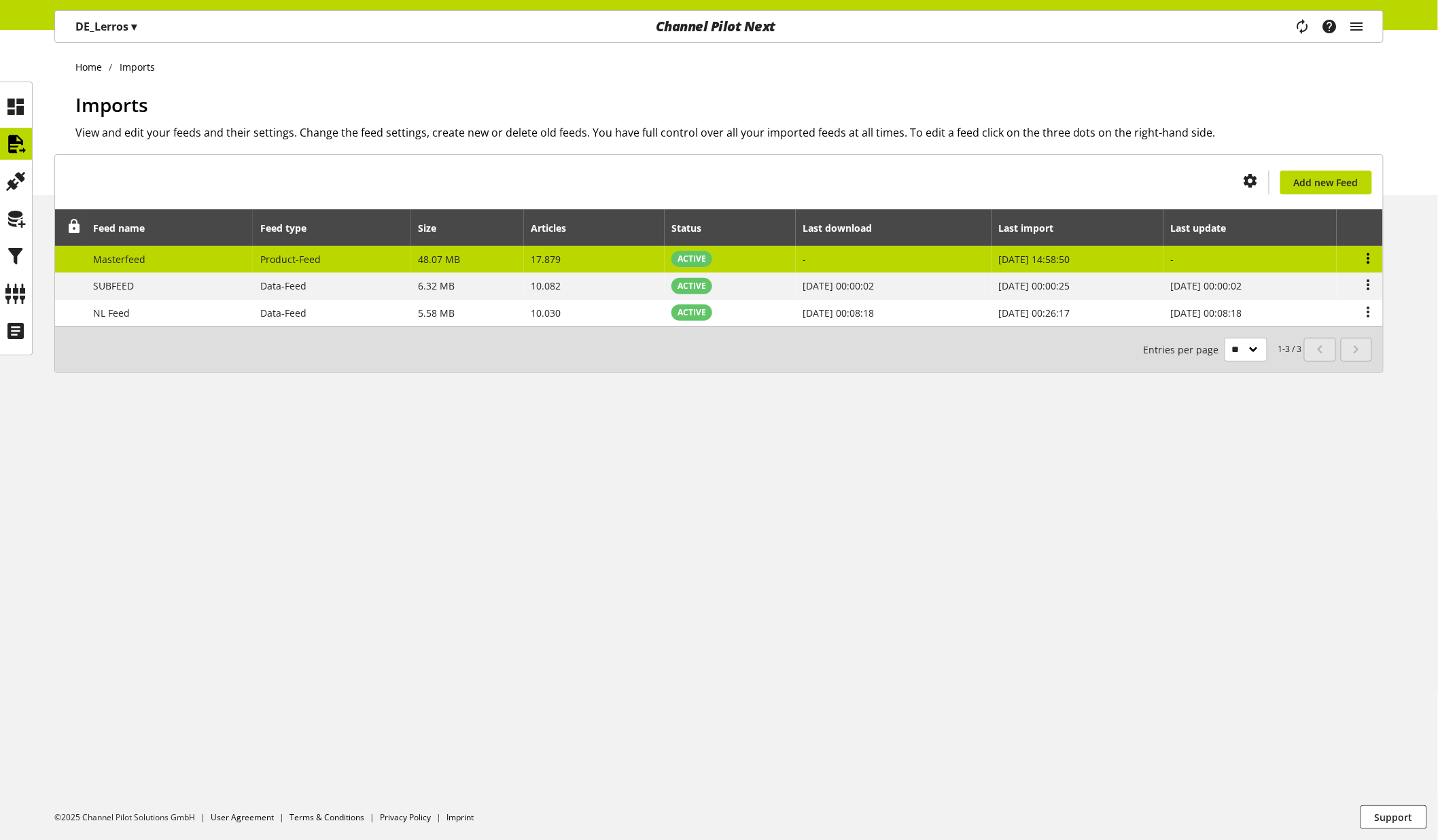
click at [1373, 256] on icon at bounding box center [1368, 258] width 16 height 25
click at [629, 264] on td "17.879" at bounding box center [594, 259] width 141 height 27
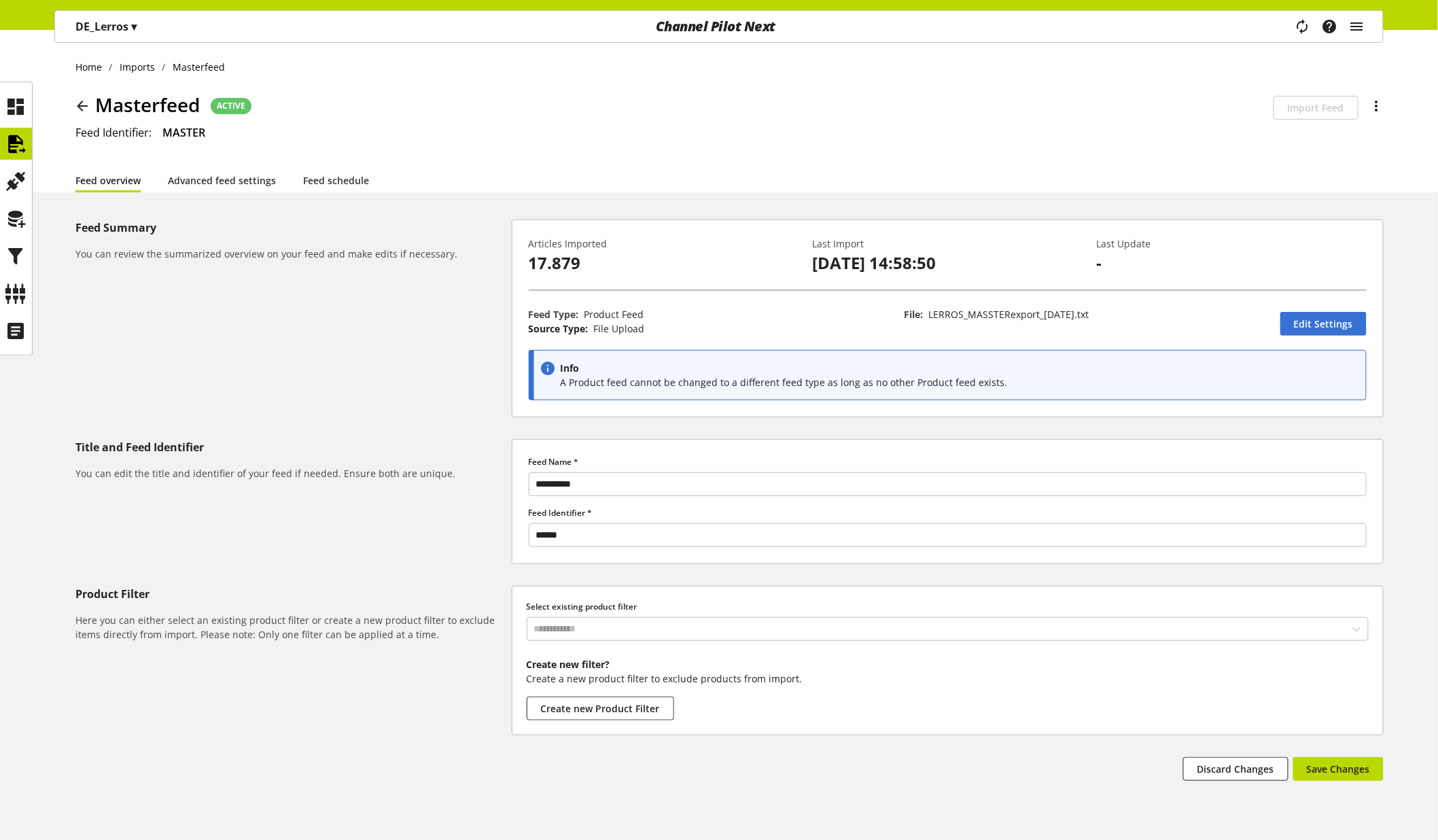
click at [1315, 310] on div "You don't have permission to edit the feed Edit Settings" at bounding box center [1323, 321] width 100 height 43
click at [1320, 312] on link "Edit Settings" at bounding box center [1323, 323] width 86 height 24
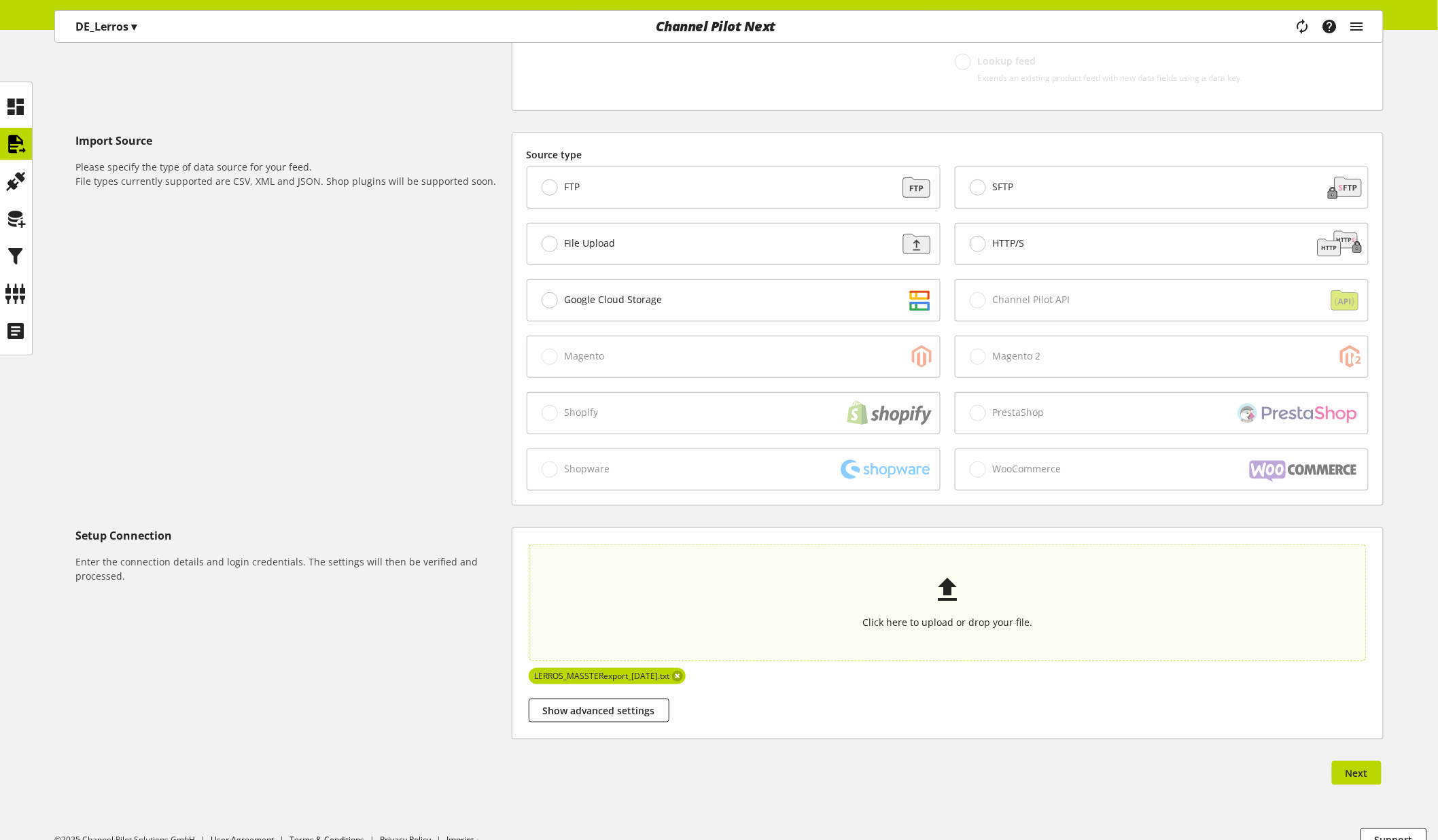
scroll to position [311, 0]
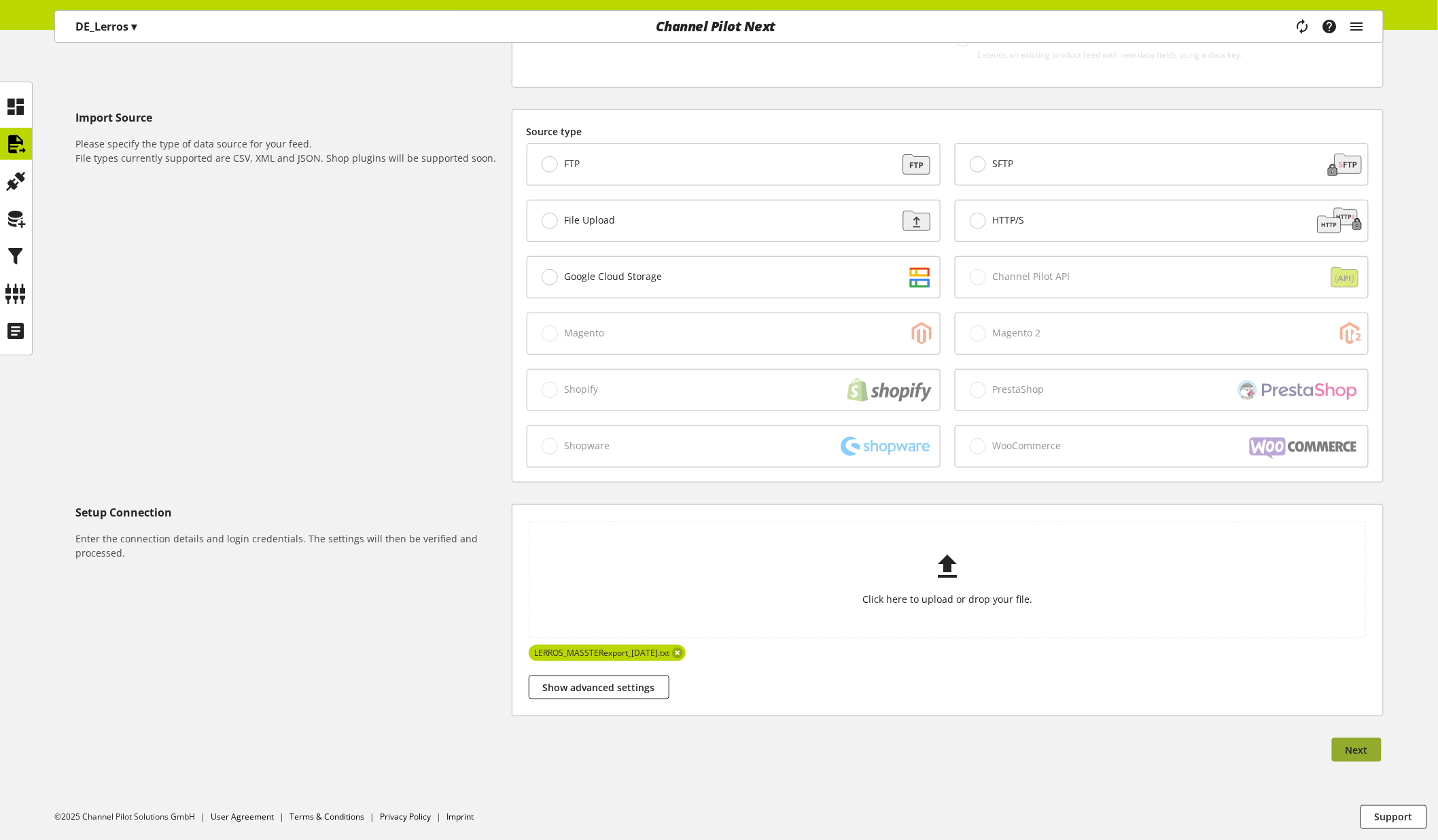
click at [1357, 751] on span "Next" at bounding box center [1356, 749] width 22 height 14
select select "*"
select select "*****"
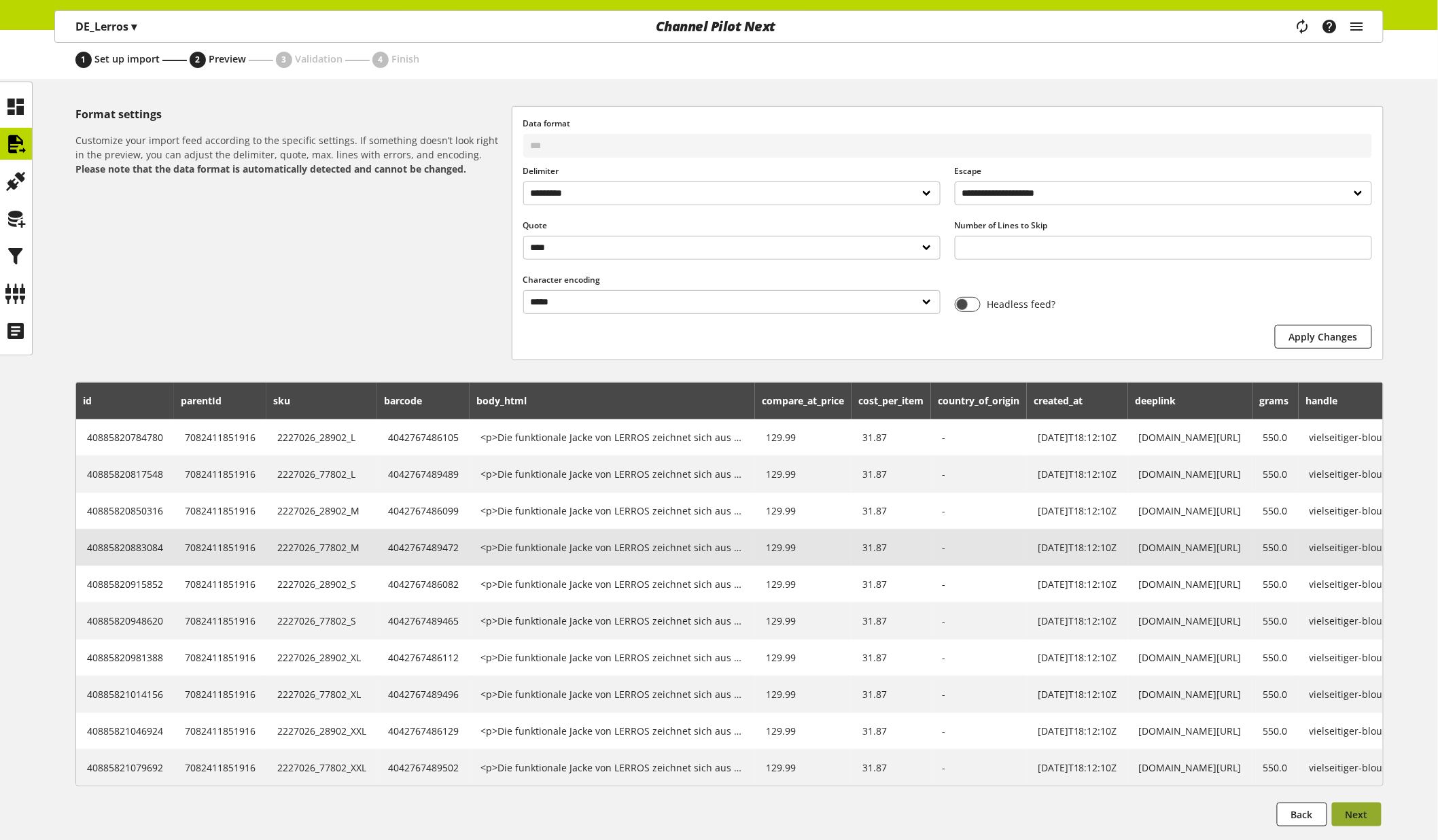
scroll to position [191, 0]
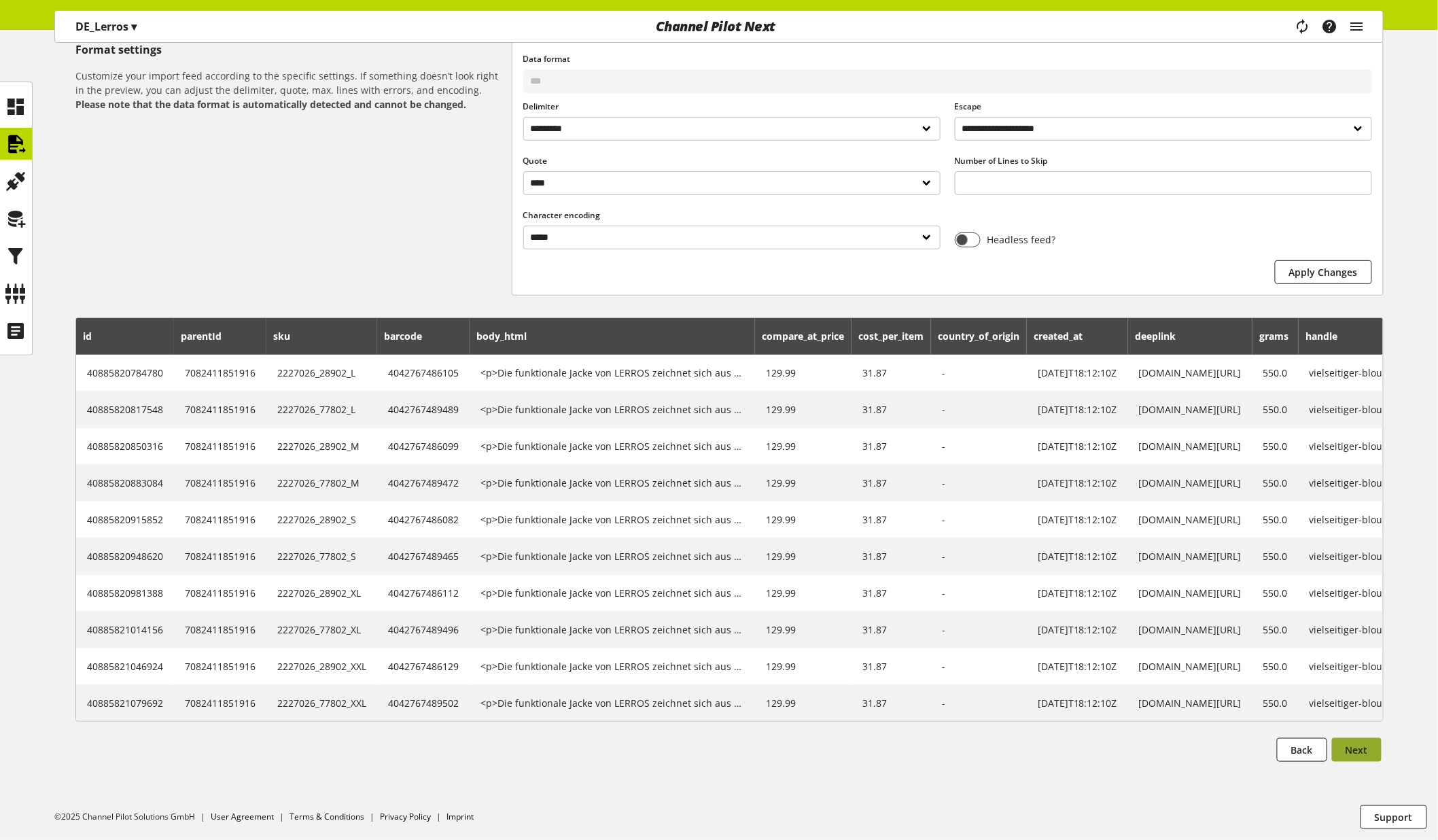
click at [1361, 756] on span "Next" at bounding box center [1356, 749] width 22 height 14
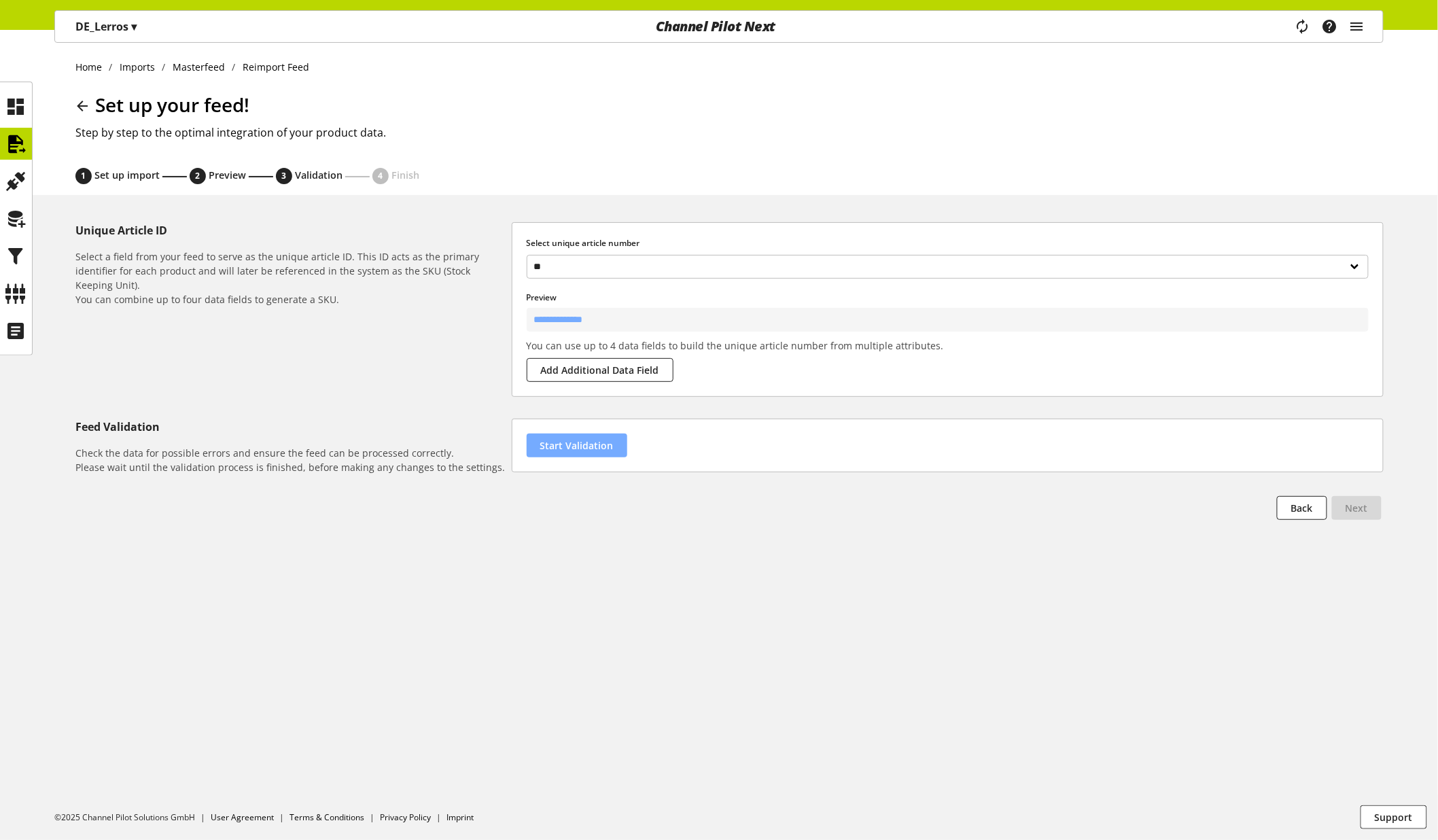
click at [566, 449] on span "Start Validation" at bounding box center [577, 445] width 74 height 14
select select "********"
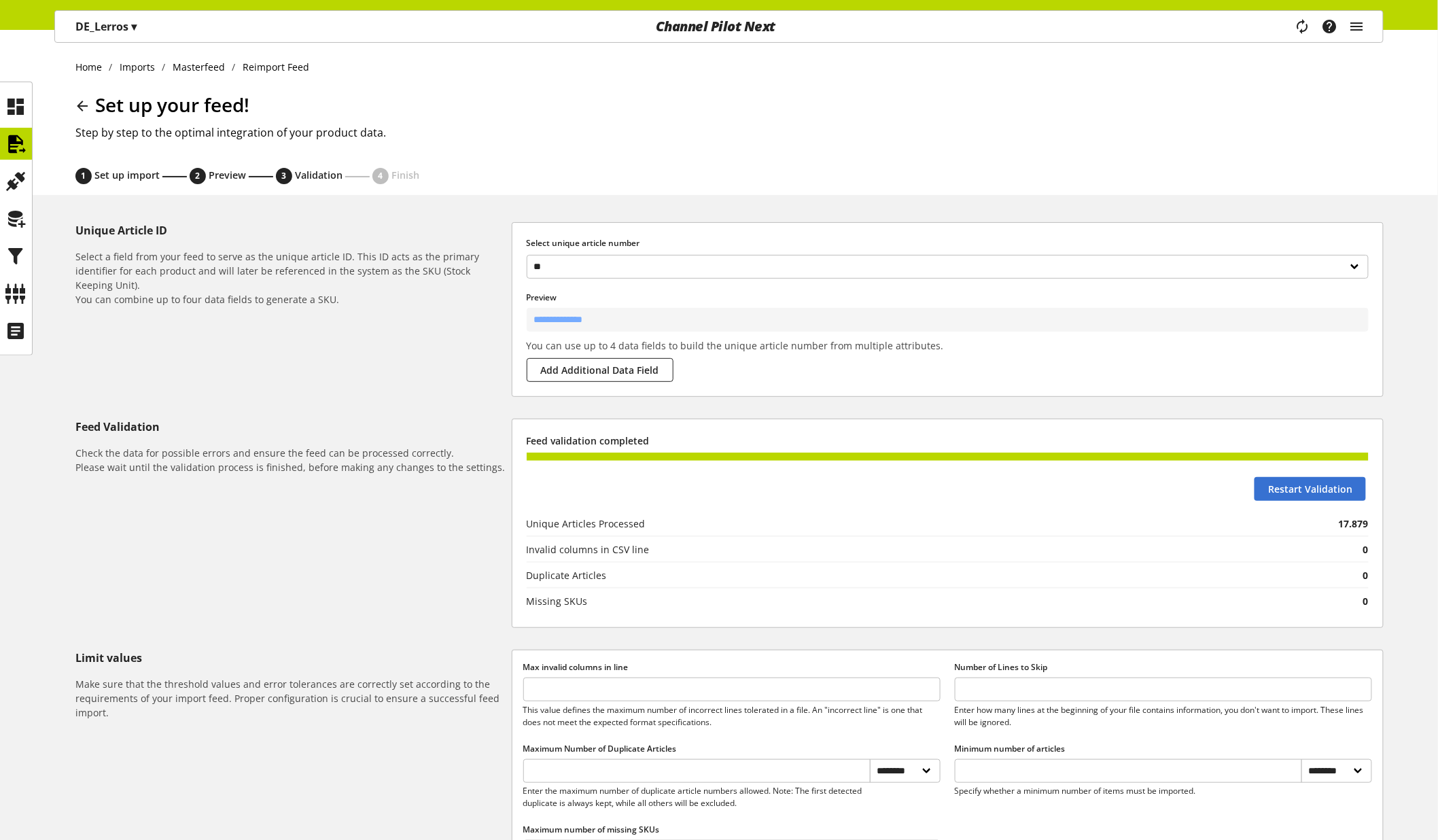
scroll to position [214, 0]
